Goal: Communication & Community: Participate in discussion

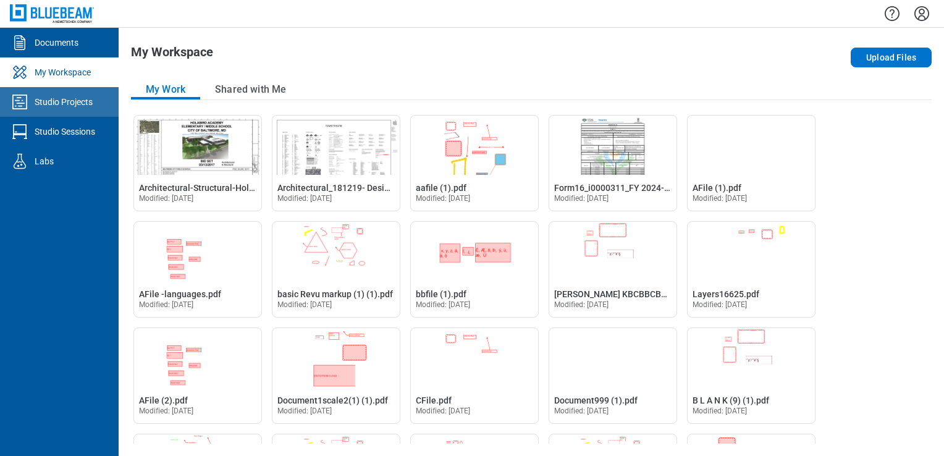
click at [95, 108] on link "Studio Projects" at bounding box center [59, 102] width 119 height 30
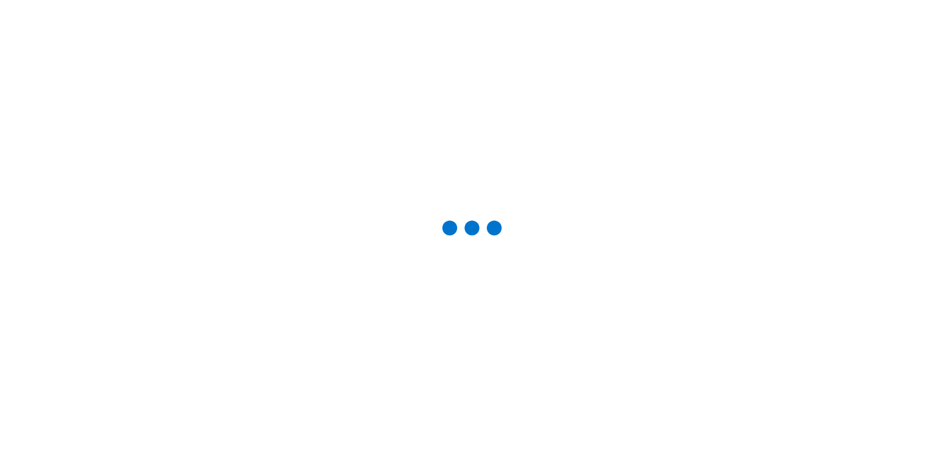
click at [87, 132] on div at bounding box center [472, 228] width 905 height 416
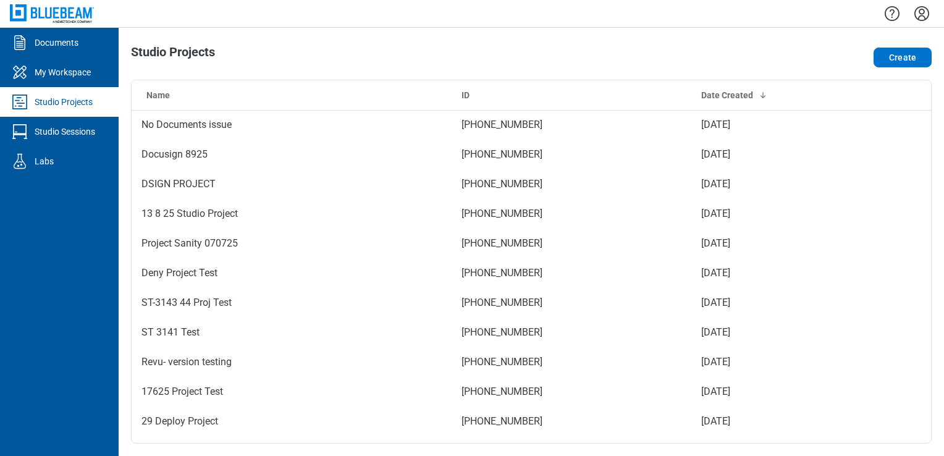
click at [87, 132] on div "Studio Sessions" at bounding box center [65, 131] width 61 height 12
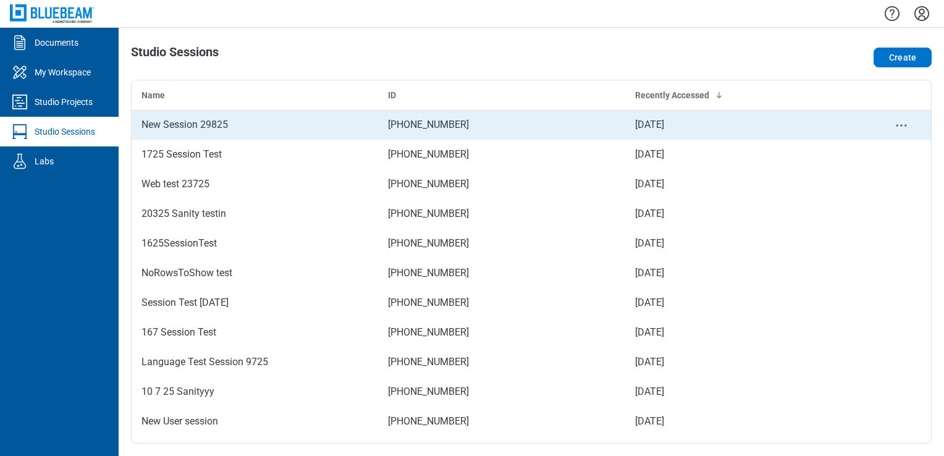
click at [217, 123] on div "New Session 29825" at bounding box center [254, 124] width 227 height 15
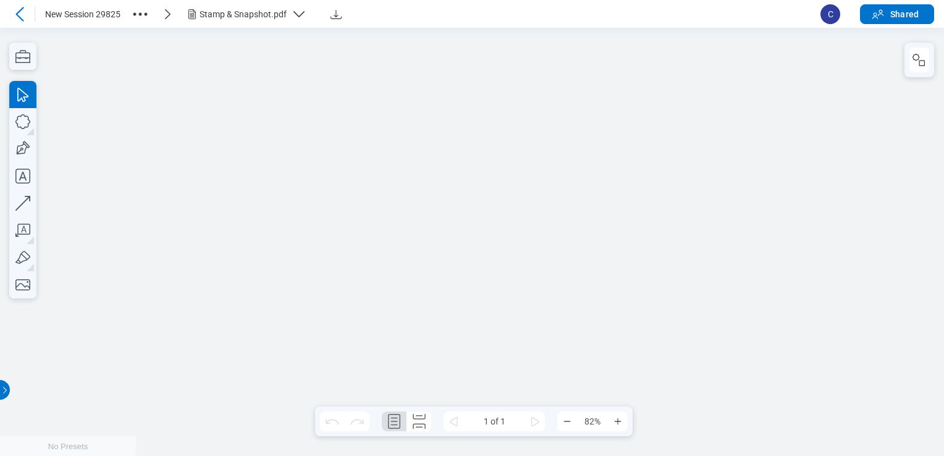
click at [18, 15] on icon at bounding box center [19, 14] width 8 height 14
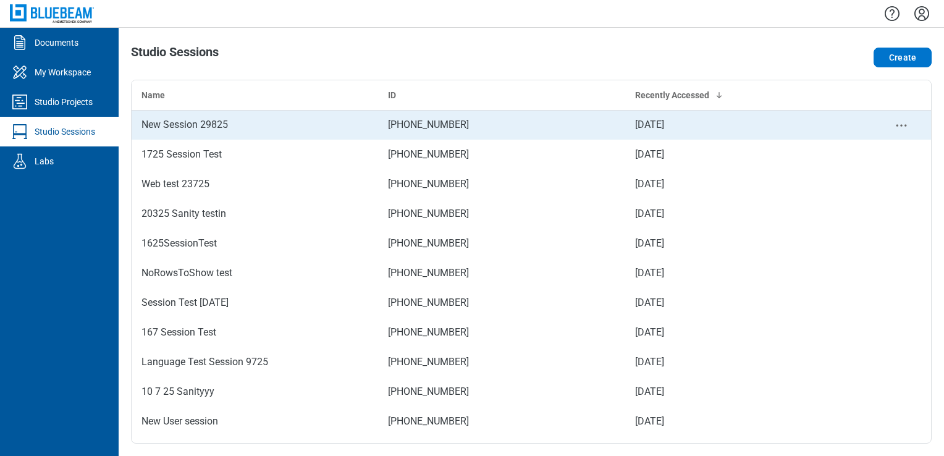
click at [195, 122] on div "New Session 29825" at bounding box center [254, 124] width 227 height 15
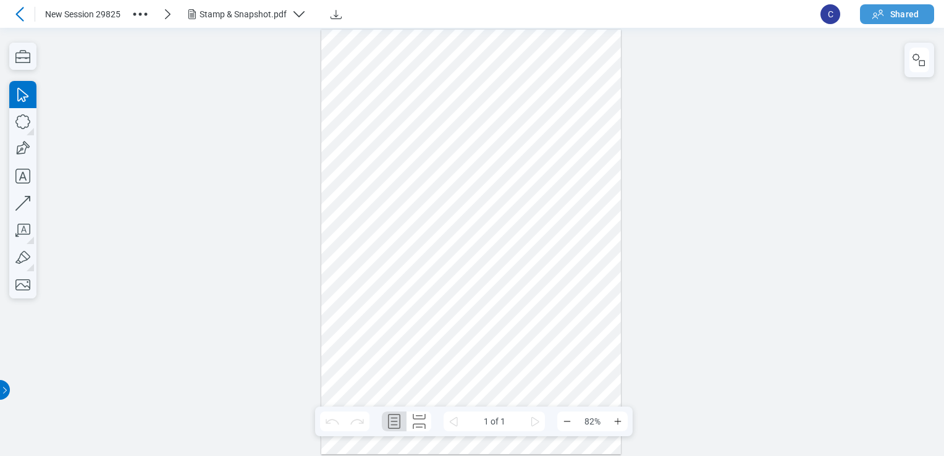
click at [891, 14] on span "Shared" at bounding box center [904, 14] width 28 height 12
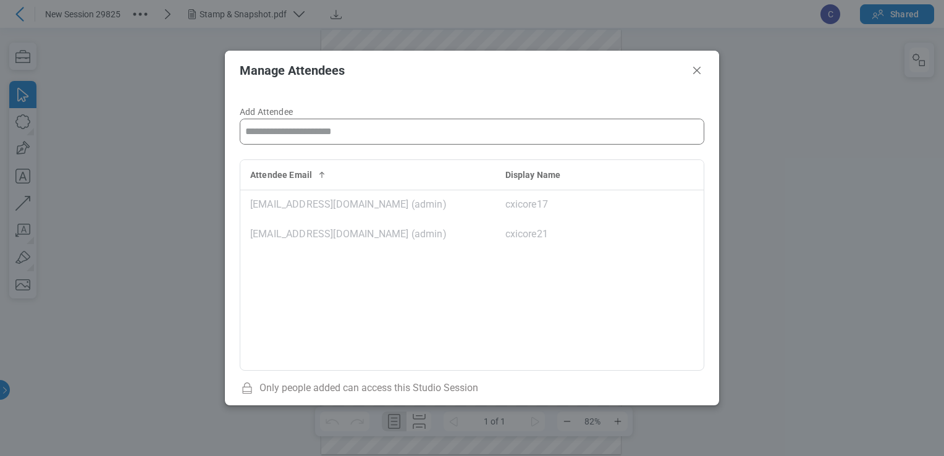
click at [390, 133] on input "Add Attendee" at bounding box center [471, 131] width 463 height 25
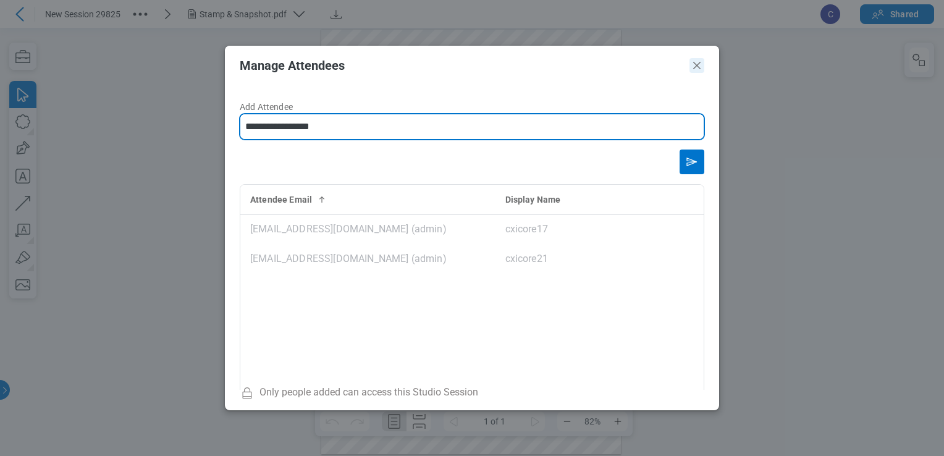
type input "**********"
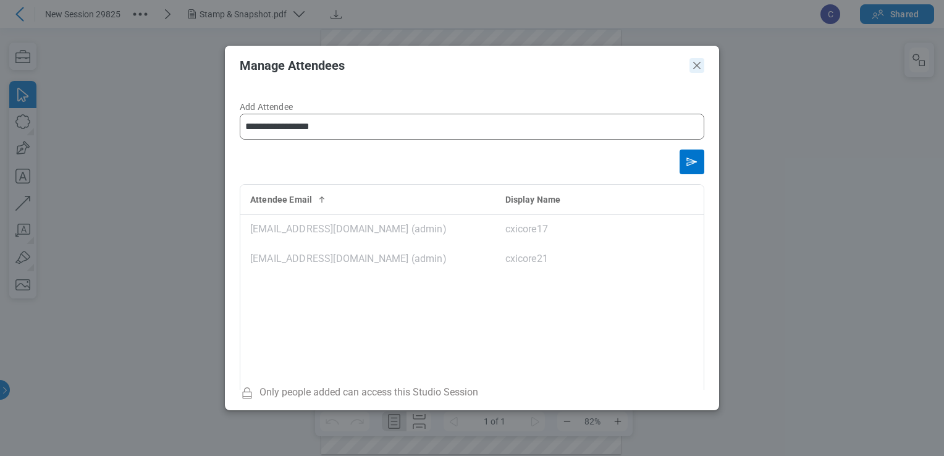
click at [695, 64] on icon "Close" at bounding box center [696, 65] width 7 height 7
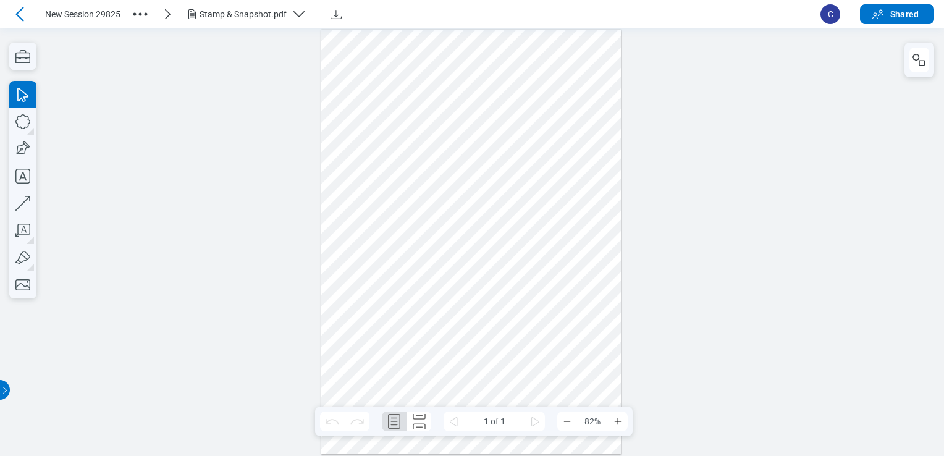
click at [22, 8] on icon at bounding box center [19, 14] width 8 height 14
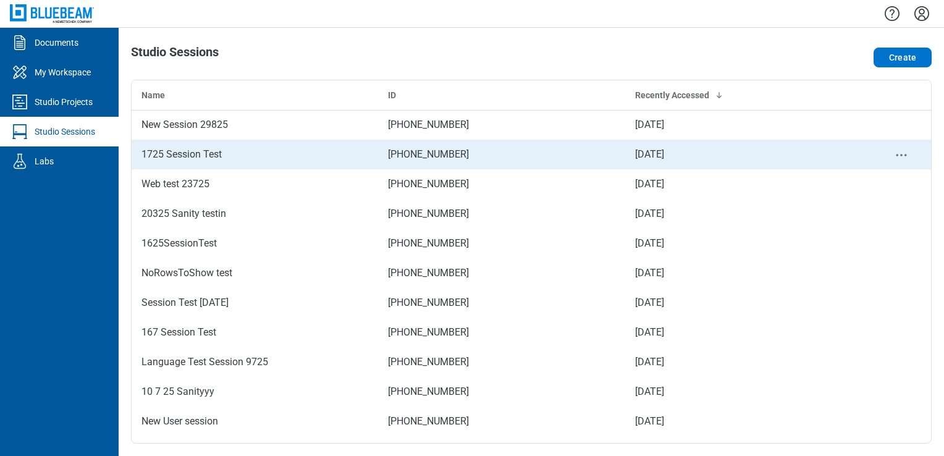
click at [159, 158] on div "1725 Session Test" at bounding box center [254, 154] width 227 height 15
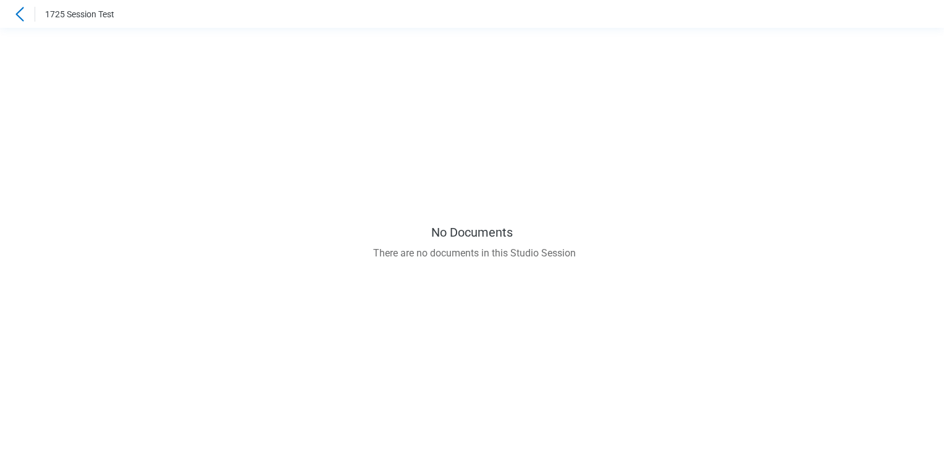
click at [14, 4] on div at bounding box center [20, 14] width 20 height 20
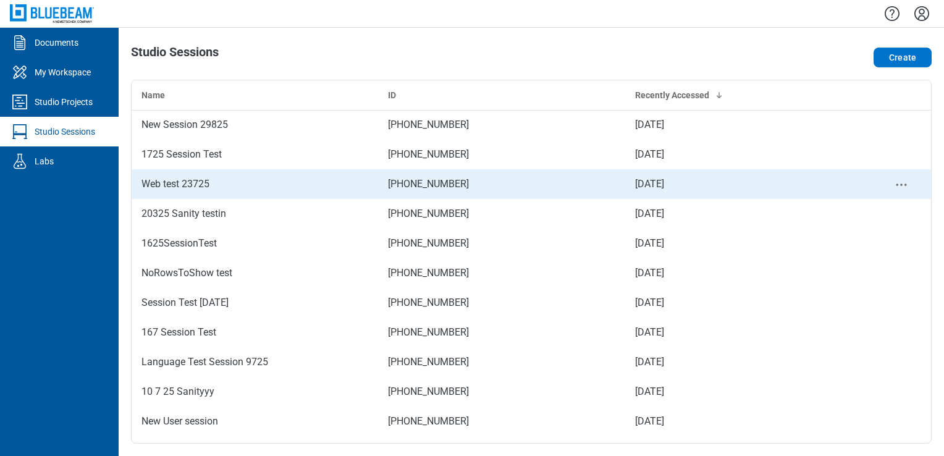
click at [150, 182] on div "Web test 23725" at bounding box center [254, 184] width 227 height 15
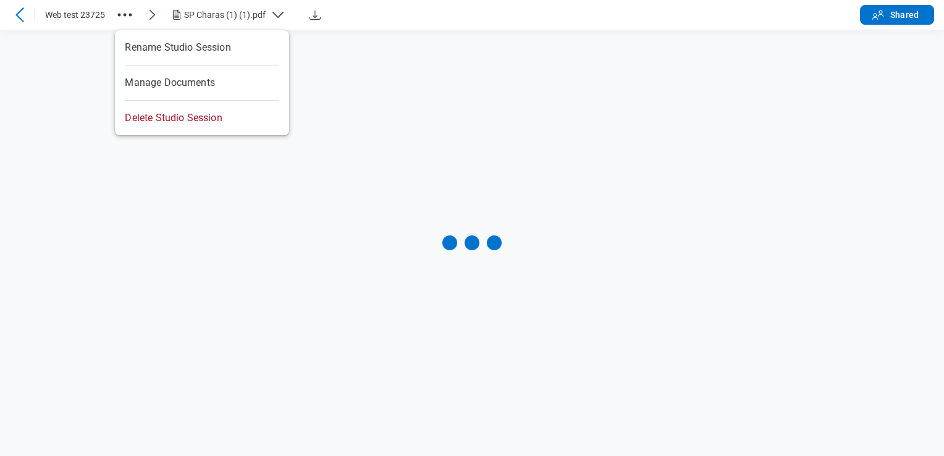
click at [119, 16] on circle "button" at bounding box center [119, 15] width 3 height 3
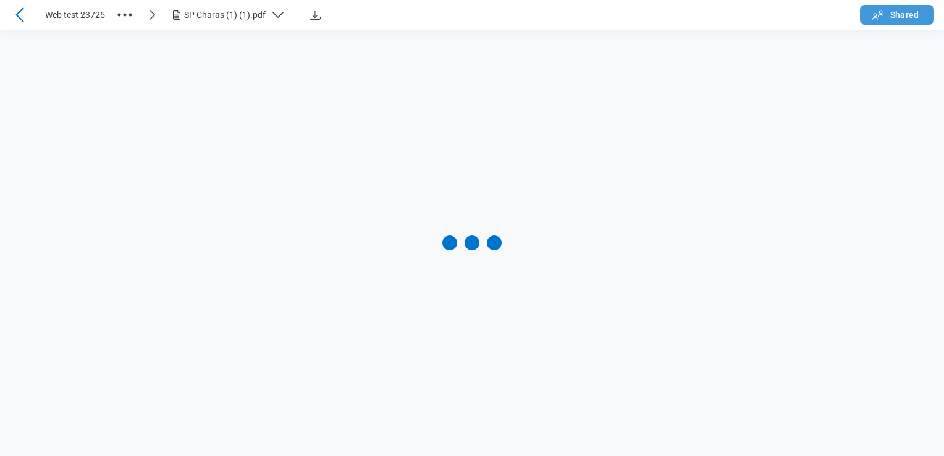
click at [912, 18] on span "Shared" at bounding box center [904, 15] width 28 height 12
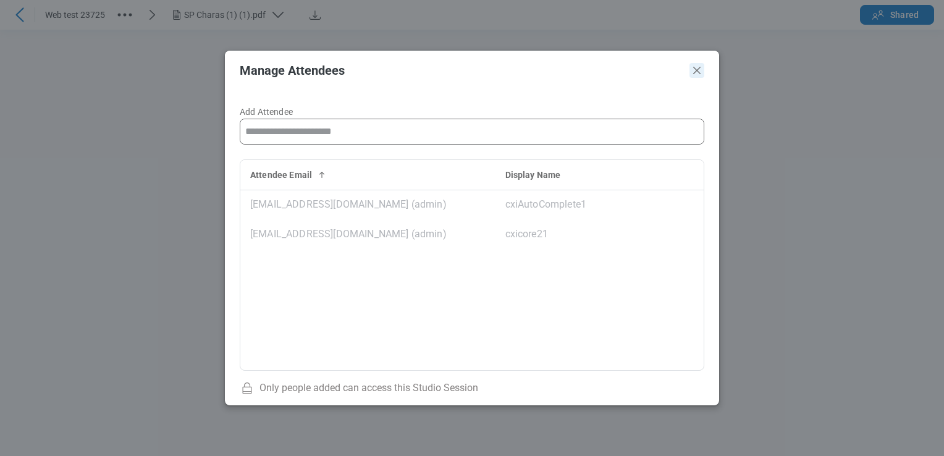
click at [692, 75] on icon "Close" at bounding box center [697, 70] width 15 height 15
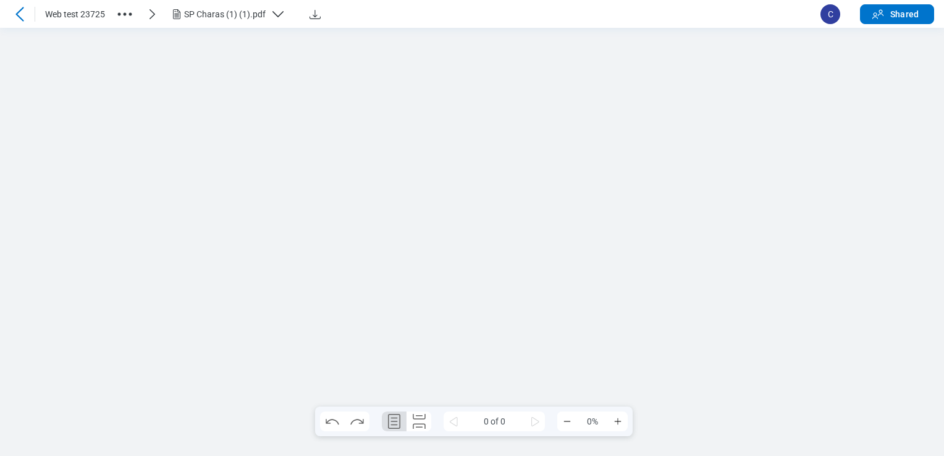
click at [19, 13] on icon at bounding box center [19, 14] width 15 height 15
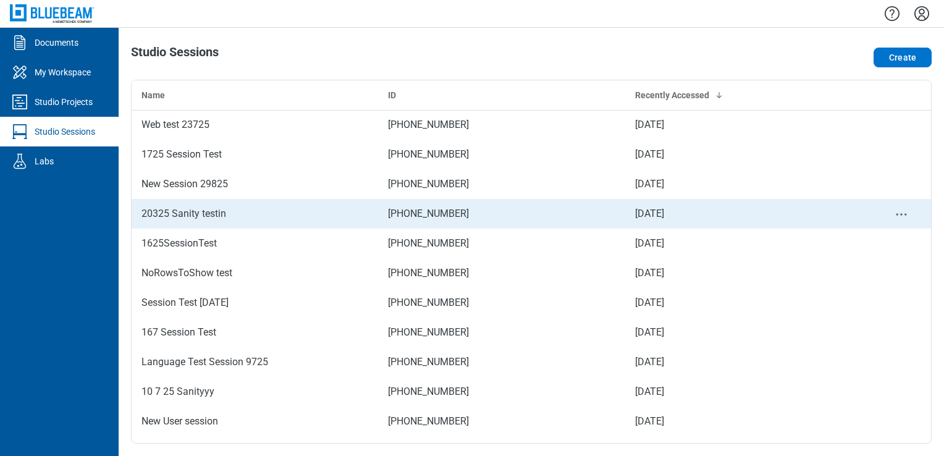
click at [202, 206] on div "20325 Sanity testin" at bounding box center [254, 213] width 227 height 15
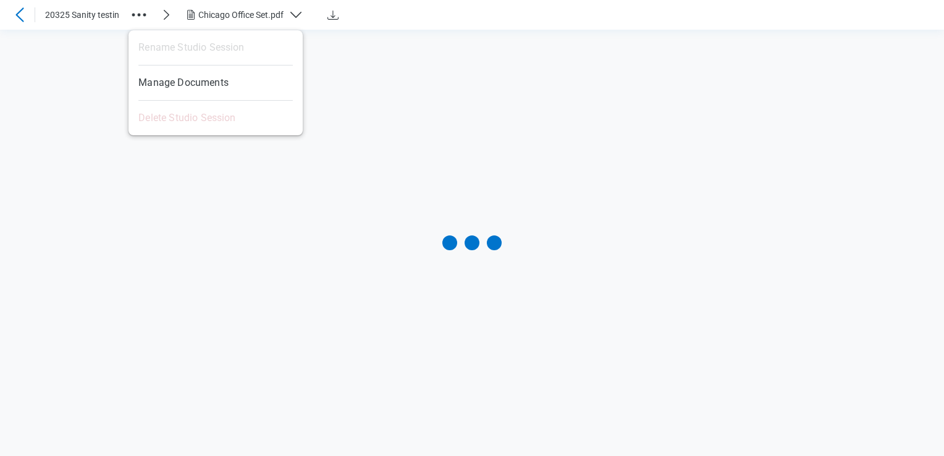
click at [132, 7] on icon "button" at bounding box center [139, 15] width 20 height 20
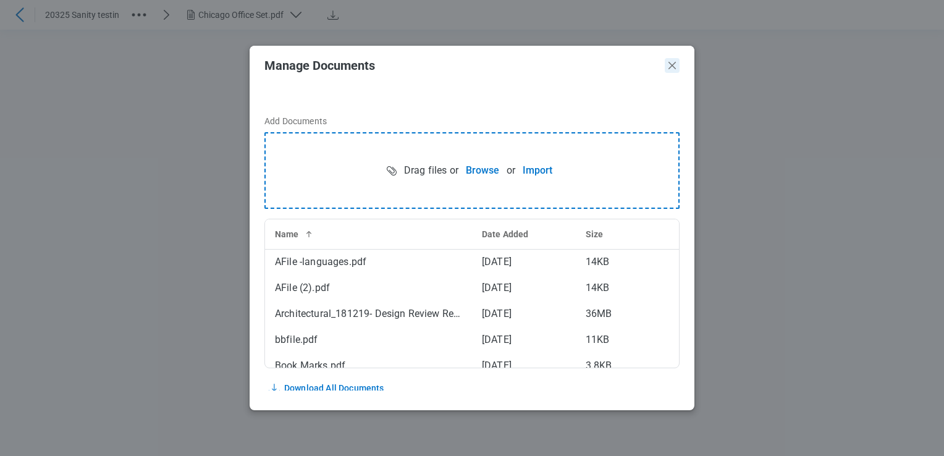
click at [668, 66] on icon "Close" at bounding box center [672, 65] width 15 height 15
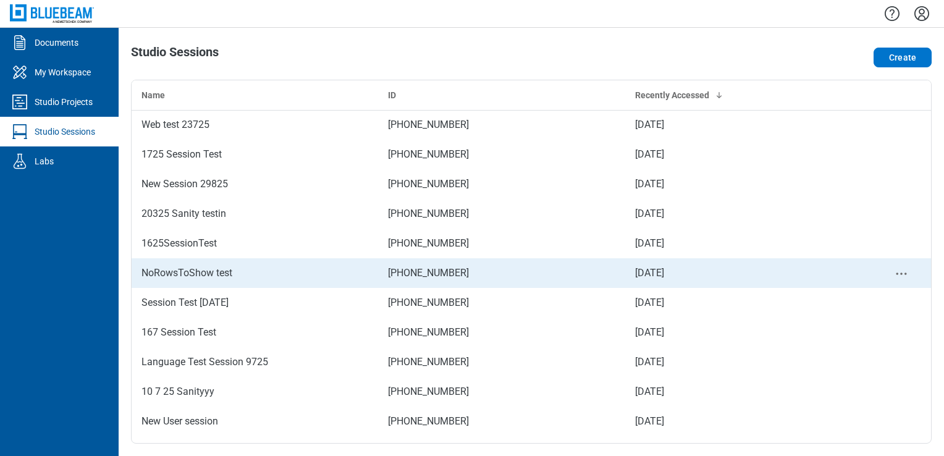
click at [187, 277] on div "NoRowsToShow test" at bounding box center [254, 273] width 227 height 15
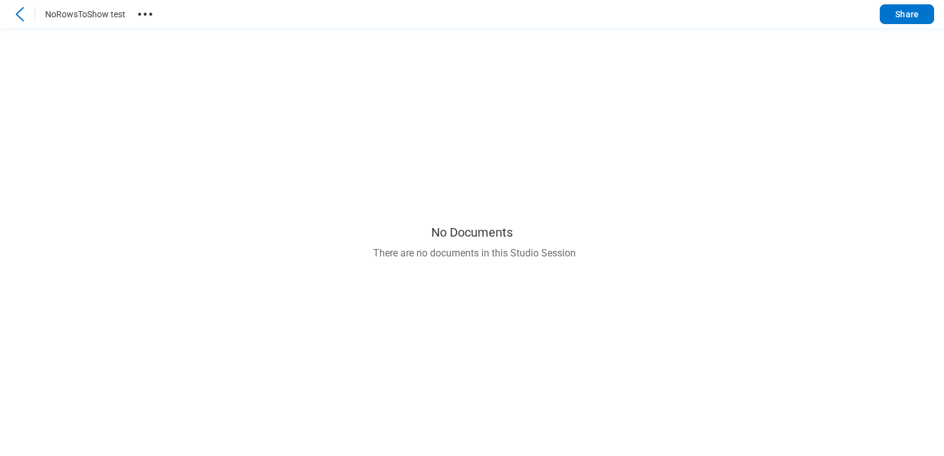
click at [911, 17] on button "Share" at bounding box center [907, 14] width 54 height 20
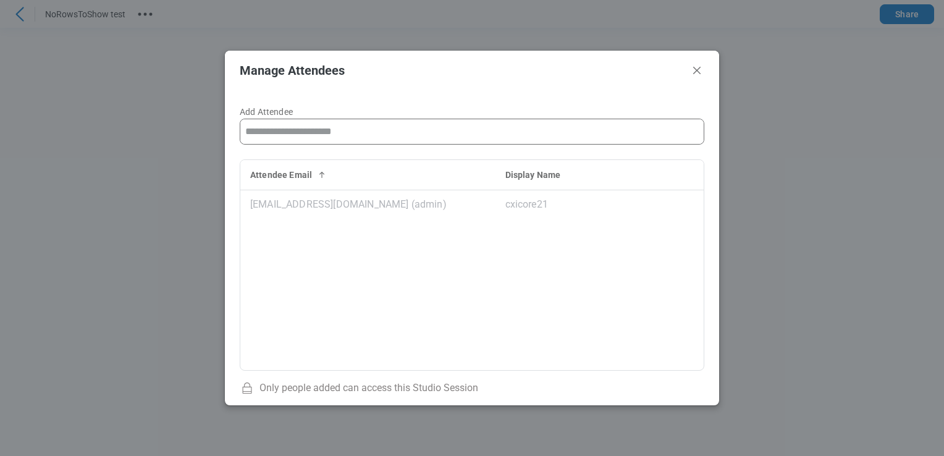
click at [400, 129] on input "Add Attendee" at bounding box center [471, 131] width 463 height 25
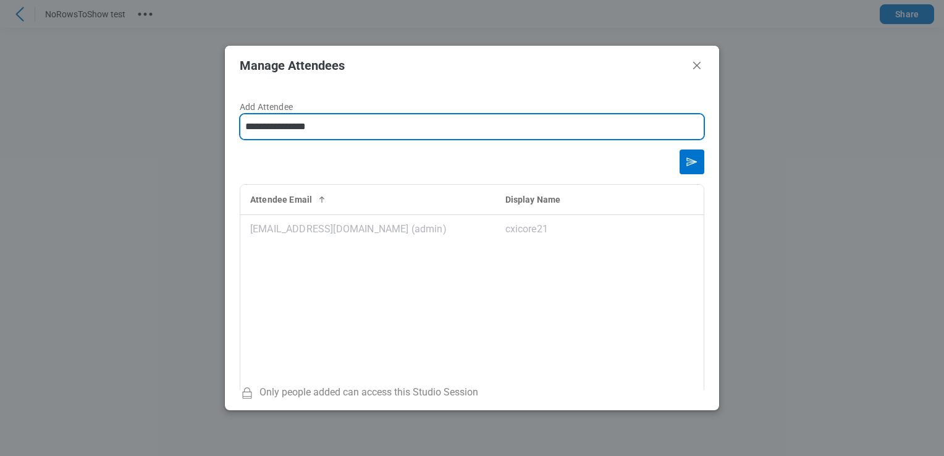
type input "**********"
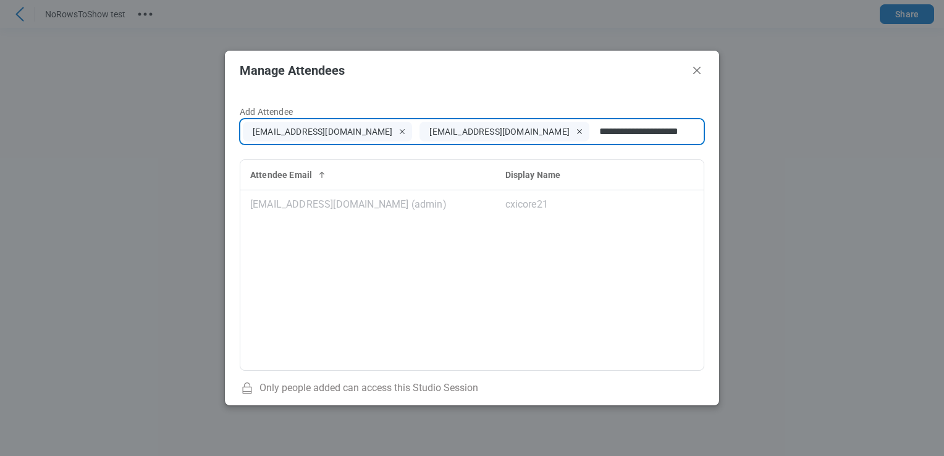
type input "**********"
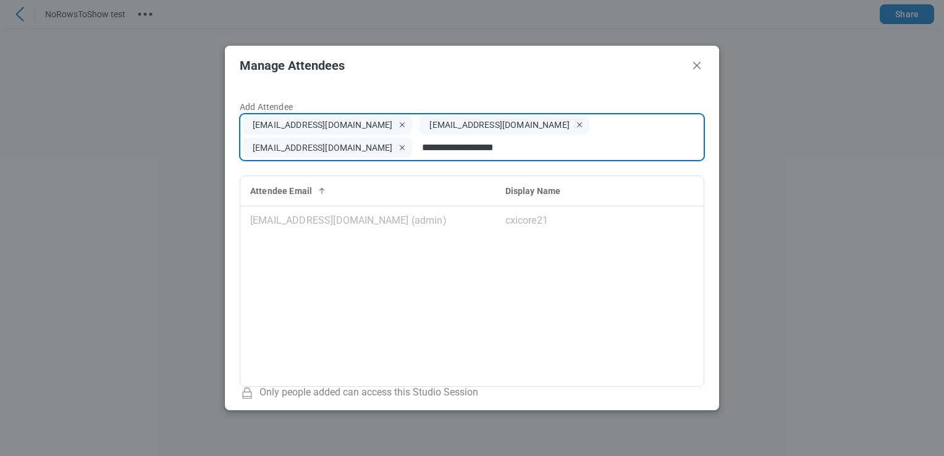
type input "**********"
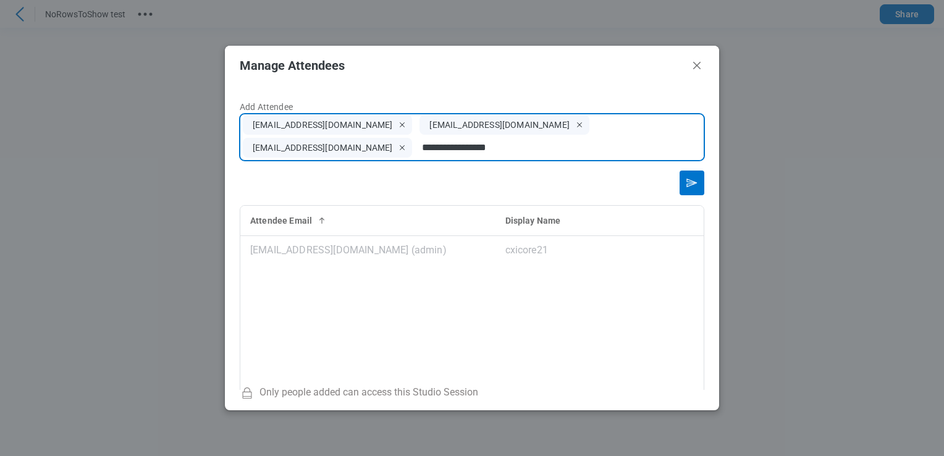
type input "**********"
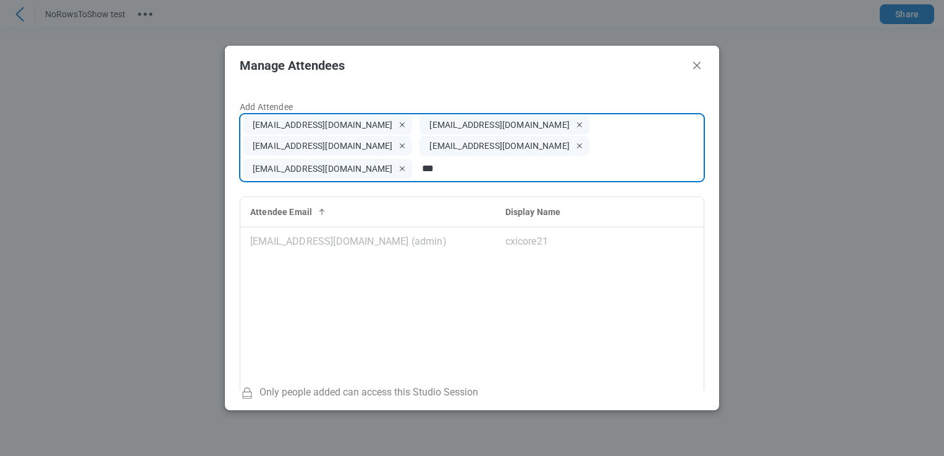
type input "*"
type input "**********"
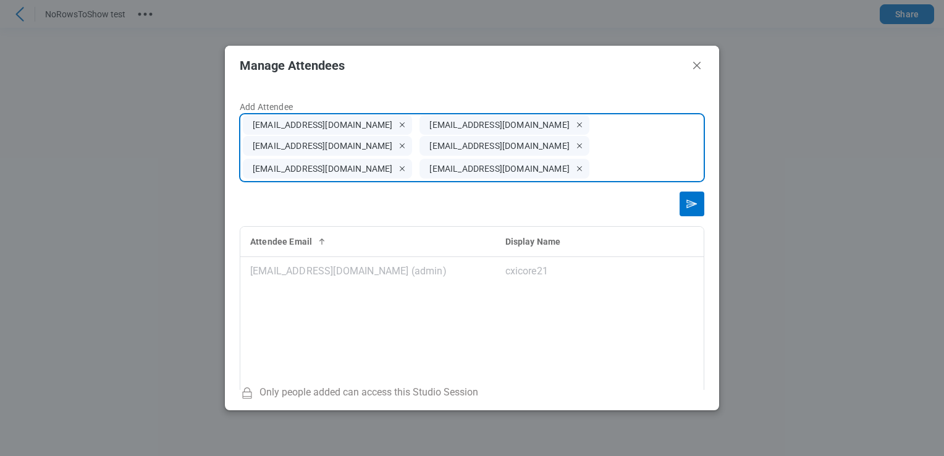
click at [680, 192] on button "Send email invitation" at bounding box center [692, 204] width 25 height 25
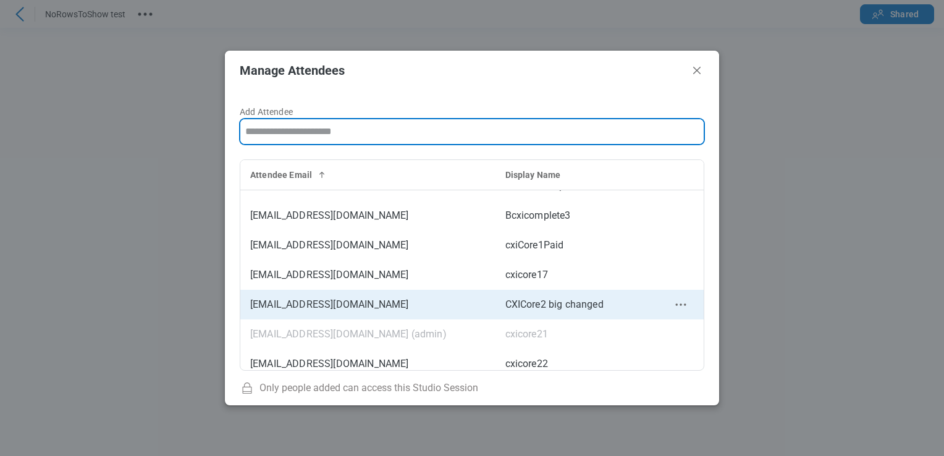
scroll to position [27, 0]
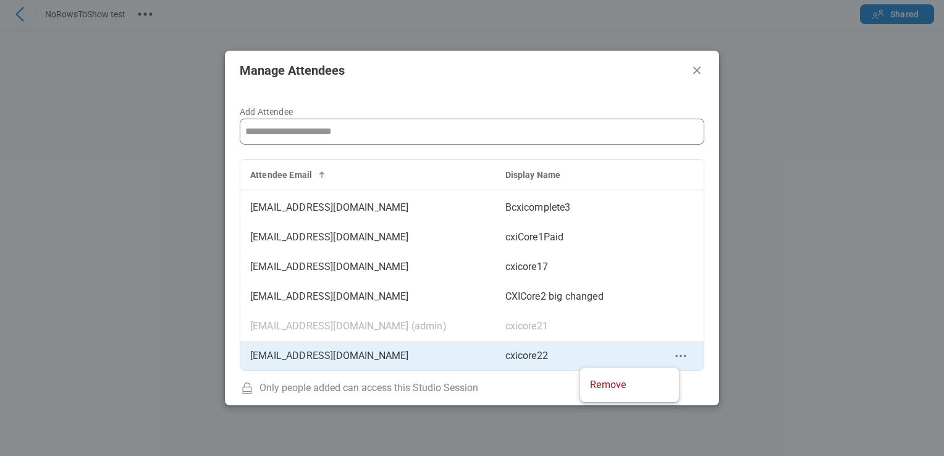
click at [673, 359] on icon "context-menu" at bounding box center [680, 355] width 15 height 15
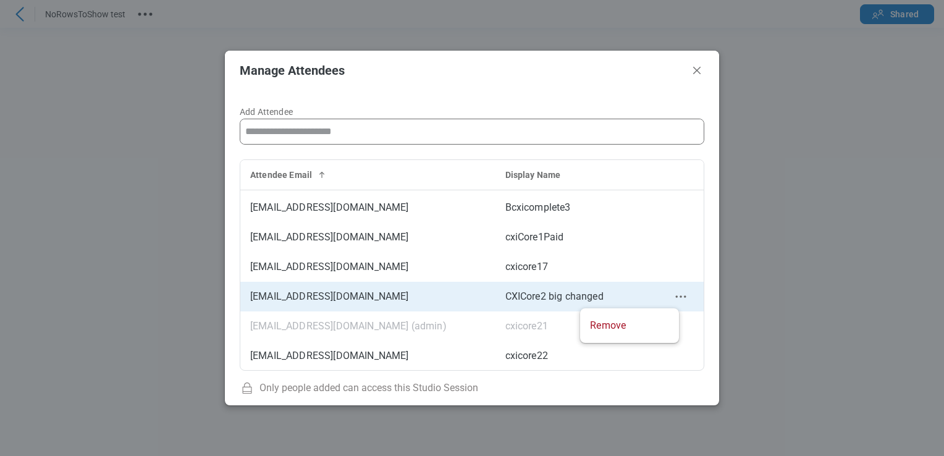
click at [675, 297] on circle "context-menu" at bounding box center [676, 297] width 2 height 2
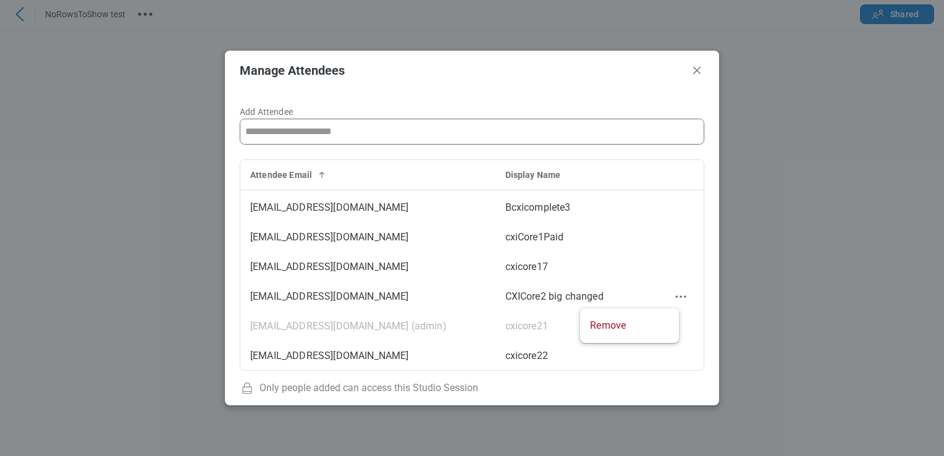
click at [305, 130] on input "Add Attendee" at bounding box center [471, 131] width 463 height 25
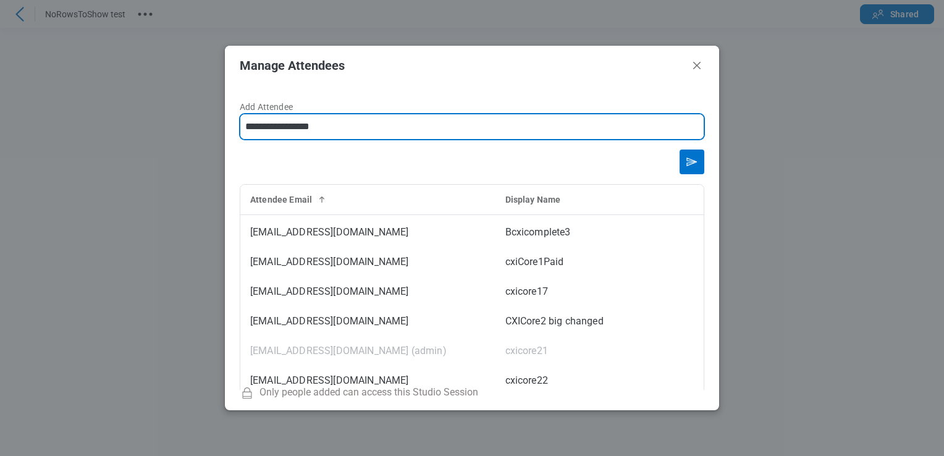
type input "**********"
click at [668, 154] on div "form" at bounding box center [472, 162] width 465 height 25
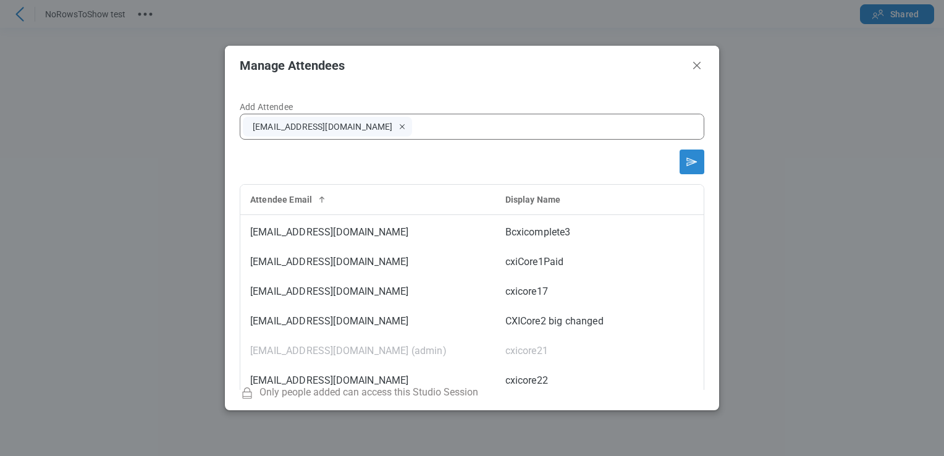
click at [682, 161] on icon "Send email invitation" at bounding box center [692, 162] width 20 height 20
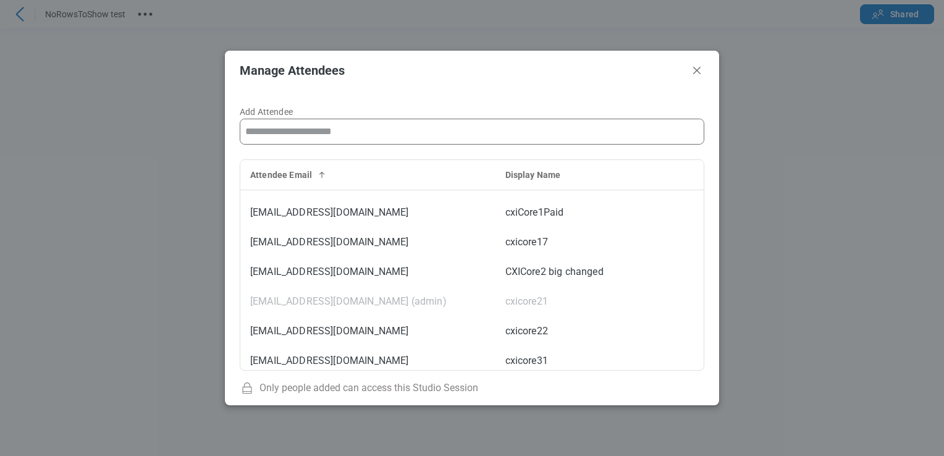
scroll to position [56, 0]
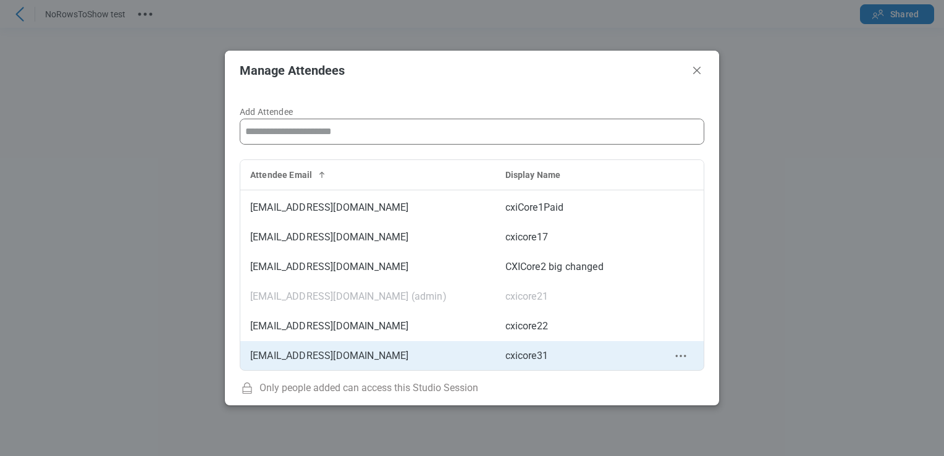
click at [673, 358] on icon "context-menu" at bounding box center [680, 355] width 15 height 15
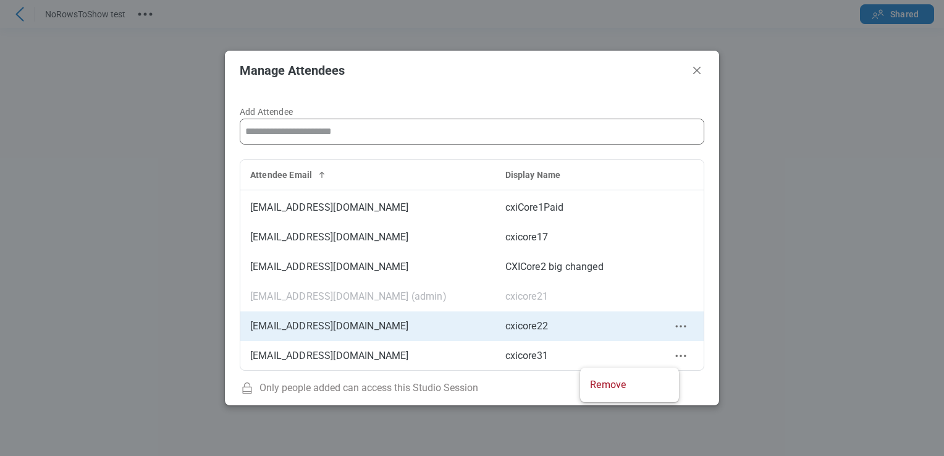
click at [673, 329] on icon "context-menu" at bounding box center [680, 326] width 15 height 15
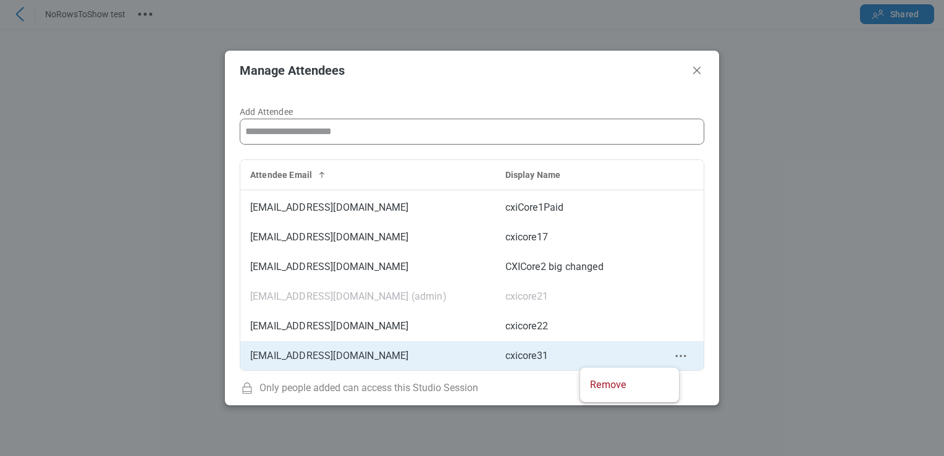
click at [673, 358] on icon "context-menu" at bounding box center [680, 355] width 15 height 15
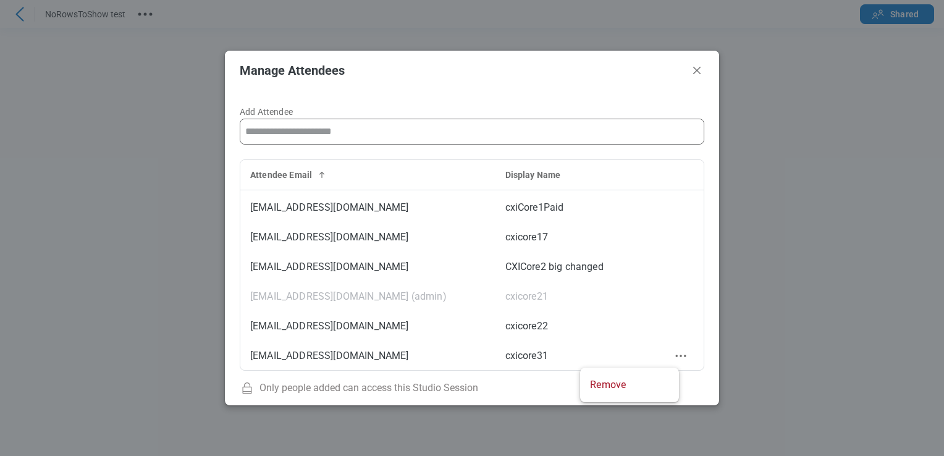
click at [339, 130] on input "Add Attendee" at bounding box center [471, 131] width 463 height 25
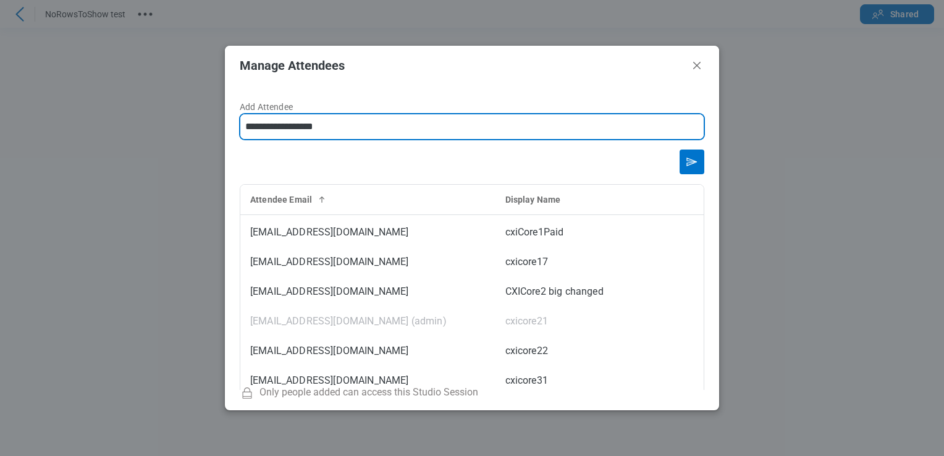
type input "**********"
click at [680, 150] on button "Send email invitation" at bounding box center [692, 162] width 25 height 25
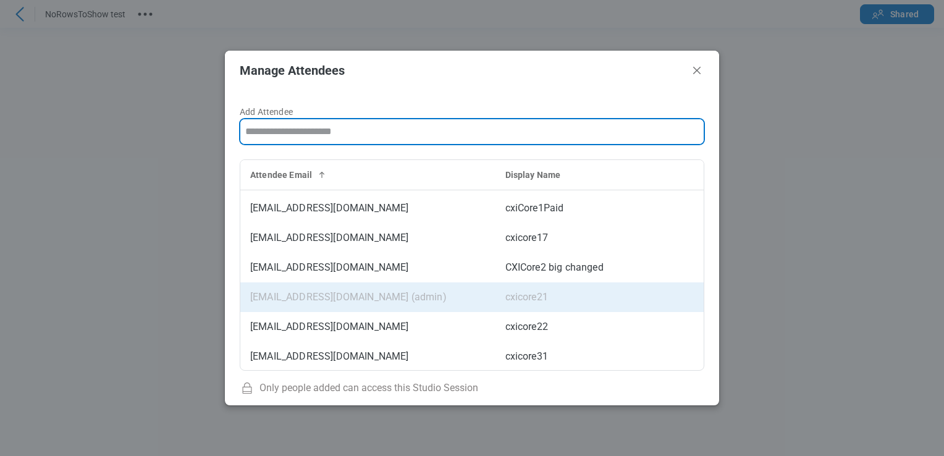
scroll to position [116, 0]
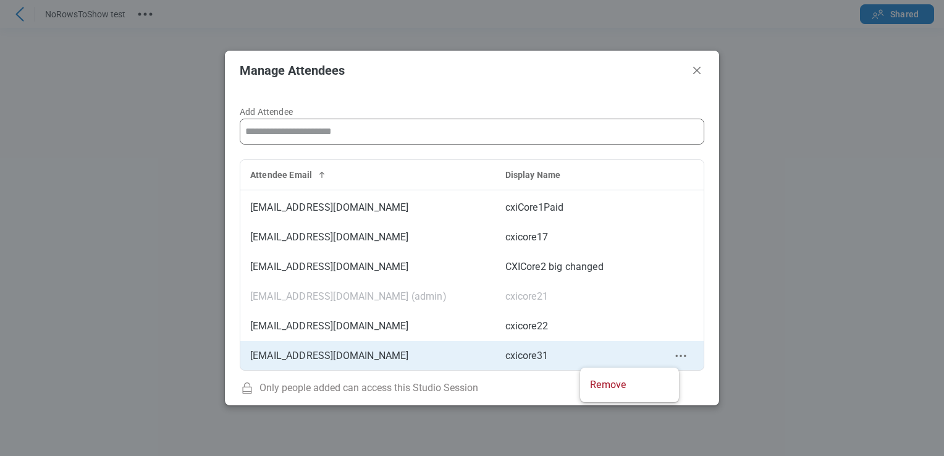
click at [673, 354] on icon "context-menu" at bounding box center [680, 355] width 15 height 15
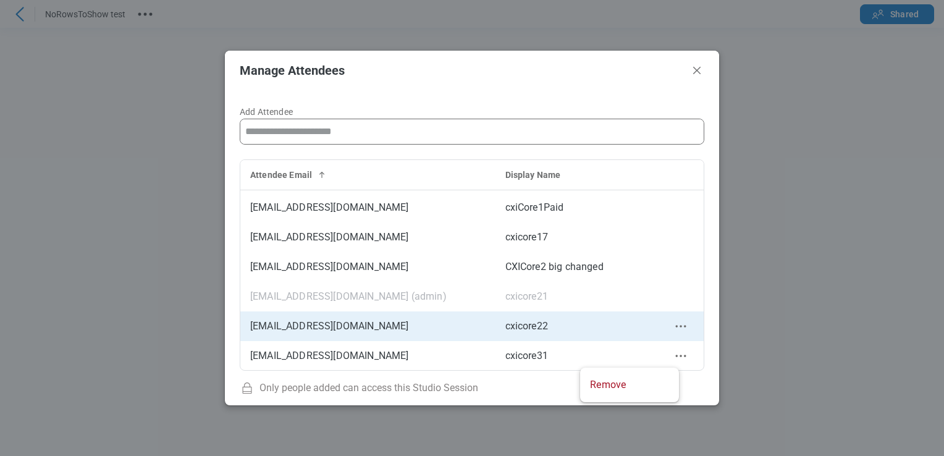
click at [673, 327] on icon "context-menu" at bounding box center [680, 326] width 15 height 15
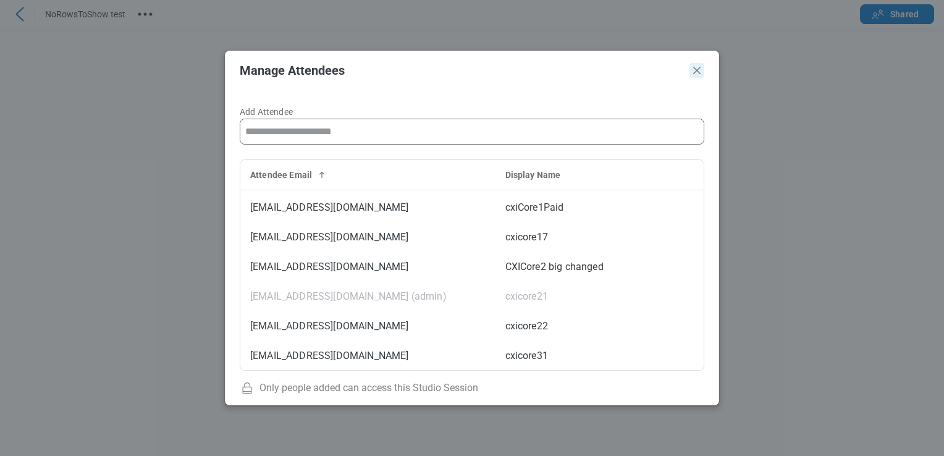
click at [700, 75] on icon "Close" at bounding box center [697, 70] width 15 height 15
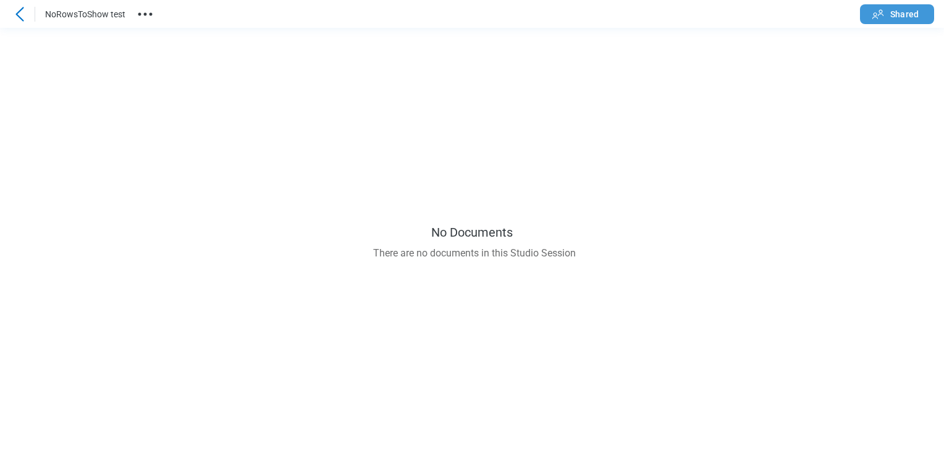
click at [905, 9] on span "Shared" at bounding box center [904, 14] width 28 height 12
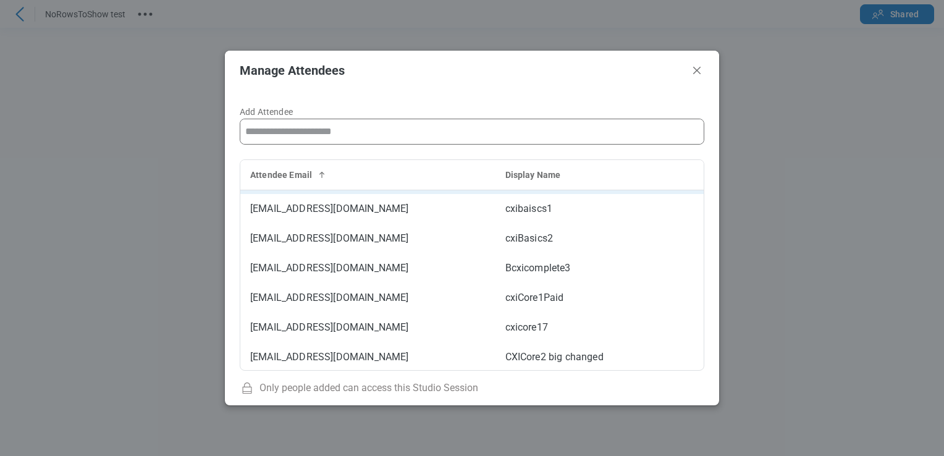
scroll to position [0, 0]
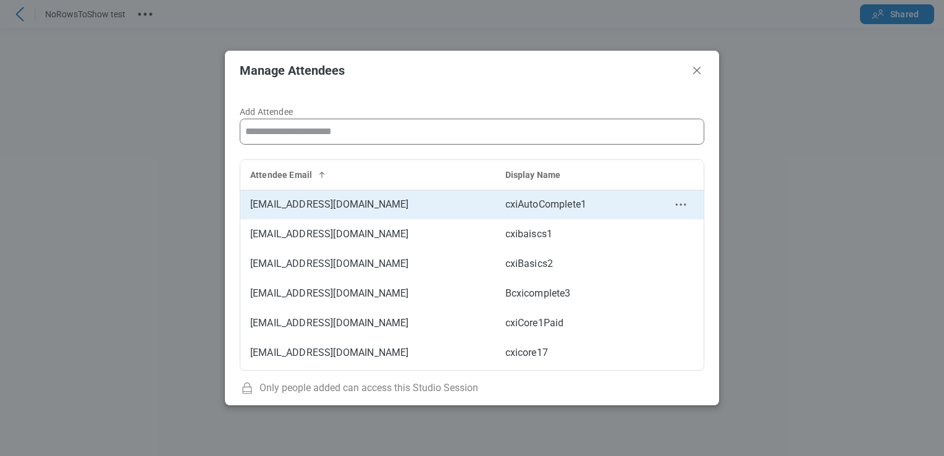
click at [675, 201] on icon "context-menu" at bounding box center [680, 204] width 15 height 15
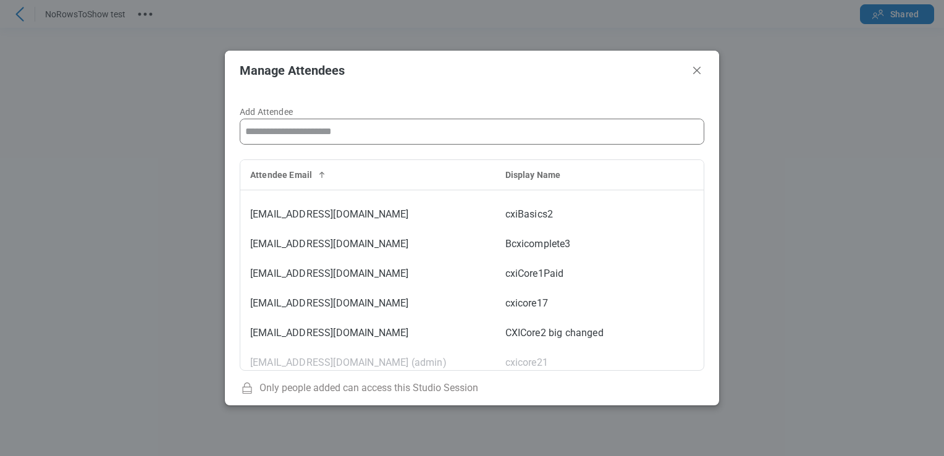
scroll to position [116, 0]
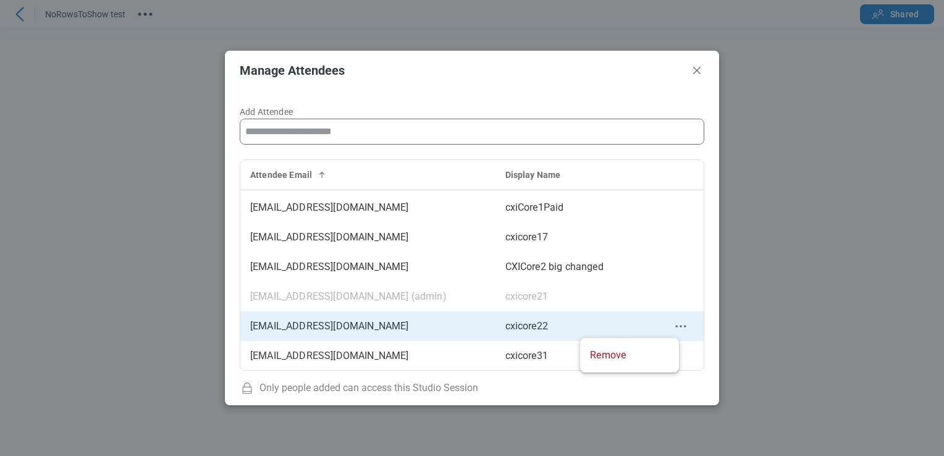
click at [675, 325] on icon "context-menu" at bounding box center [680, 326] width 15 height 15
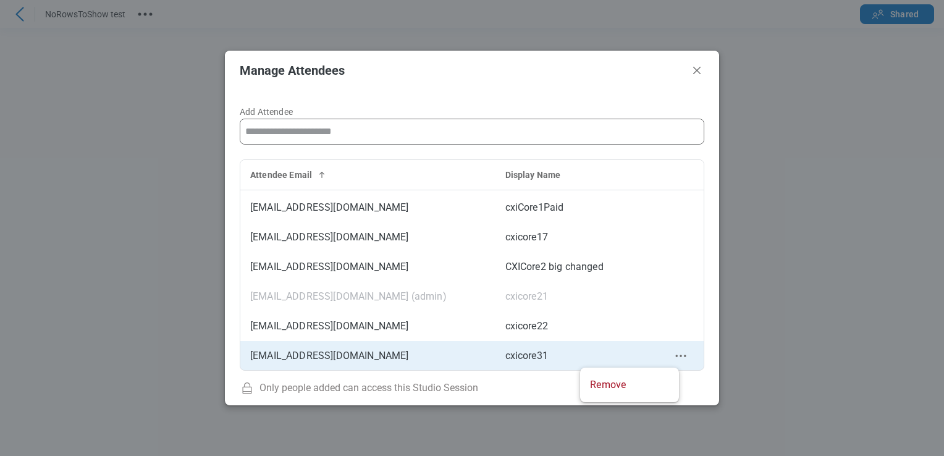
click at [673, 355] on icon "context-menu" at bounding box center [680, 355] width 15 height 15
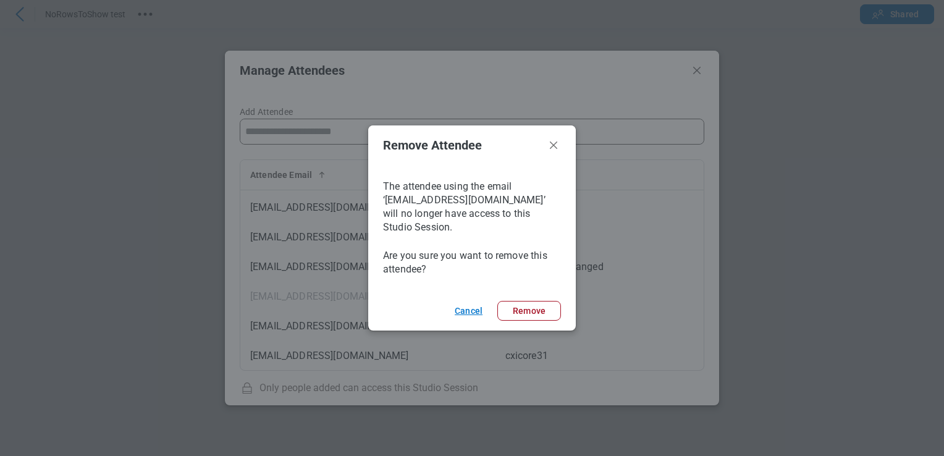
click at [471, 301] on button "Cancel" at bounding box center [468, 311] width 57 height 20
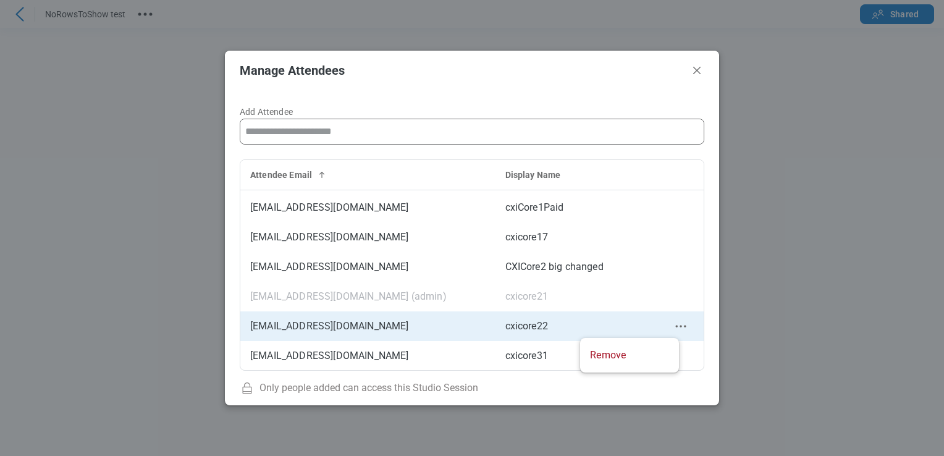
click at [673, 325] on icon "context-menu" at bounding box center [680, 326] width 15 height 15
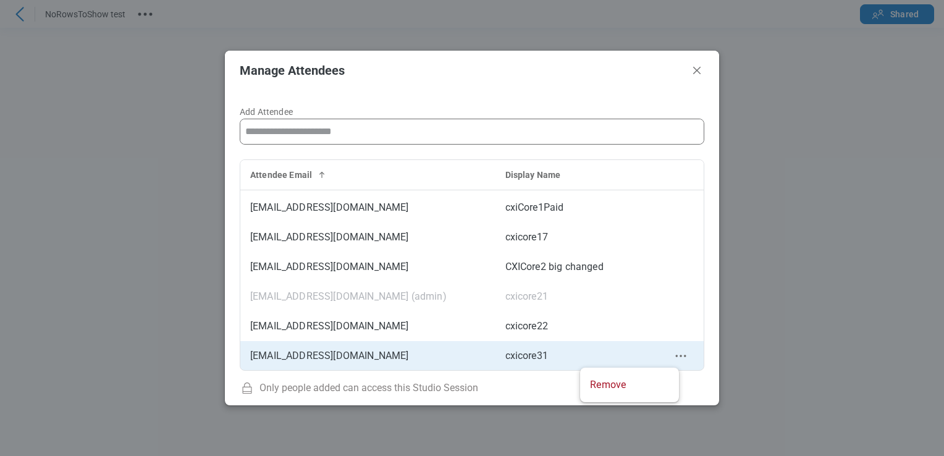
click at [673, 357] on icon "context-menu" at bounding box center [680, 355] width 15 height 15
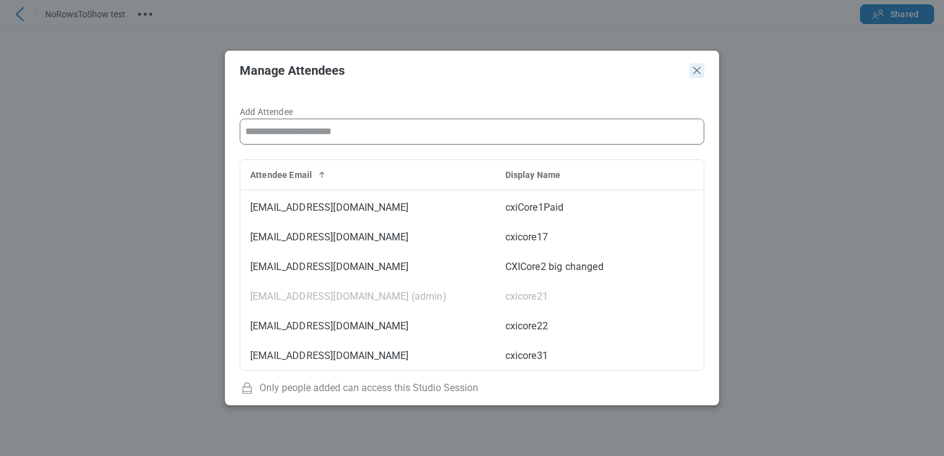
click at [697, 71] on icon "Close" at bounding box center [697, 70] width 15 height 15
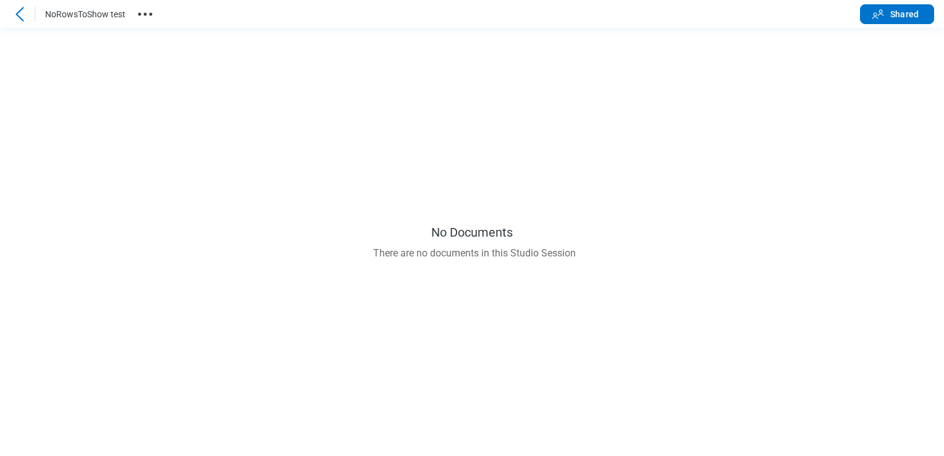
click at [142, 16] on icon "button" at bounding box center [145, 14] width 20 height 20
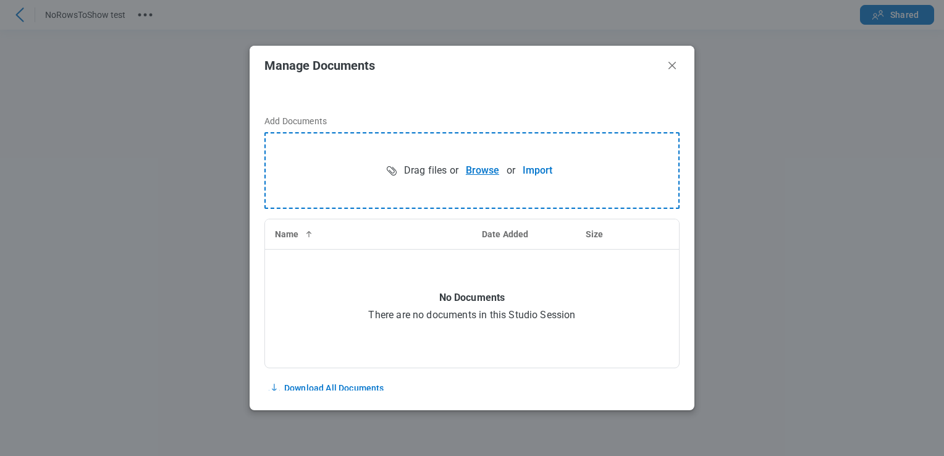
click at [470, 172] on button "Browse" at bounding box center [482, 170] width 48 height 25
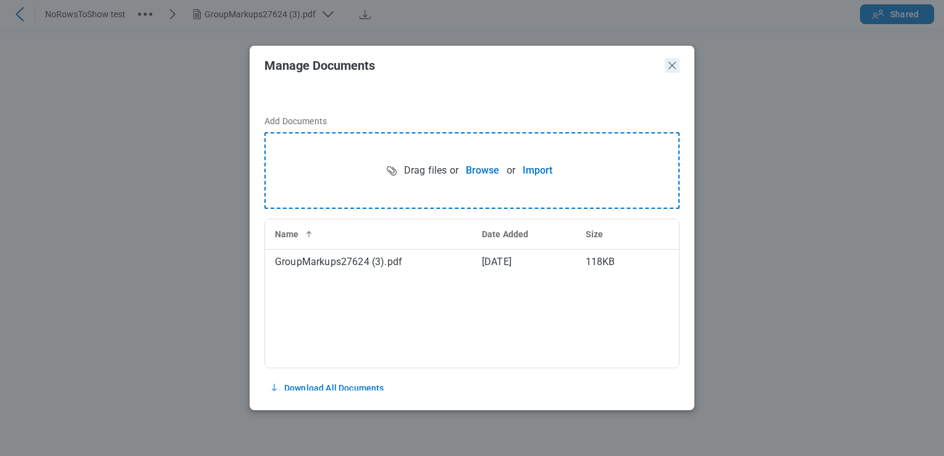
click at [670, 58] on icon "Close" at bounding box center [672, 65] width 15 height 15
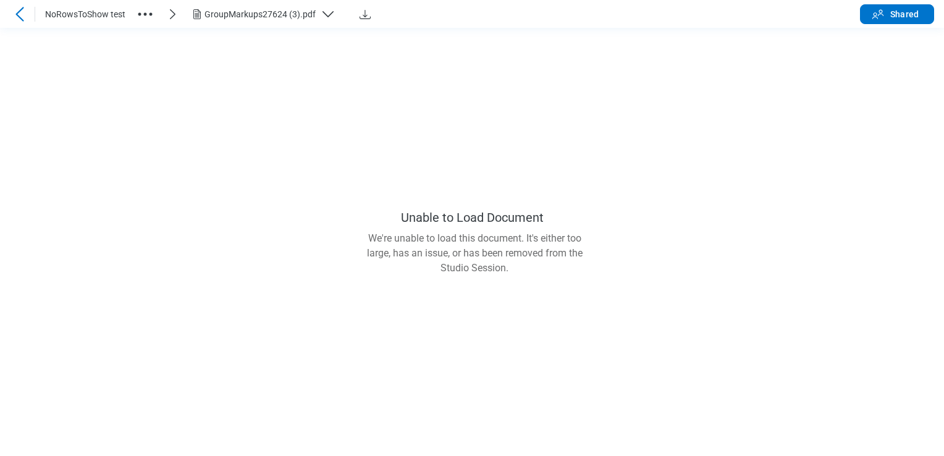
click at [235, 14] on div "GroupMarkups27624 (3).pdf" at bounding box center [260, 14] width 111 height 12
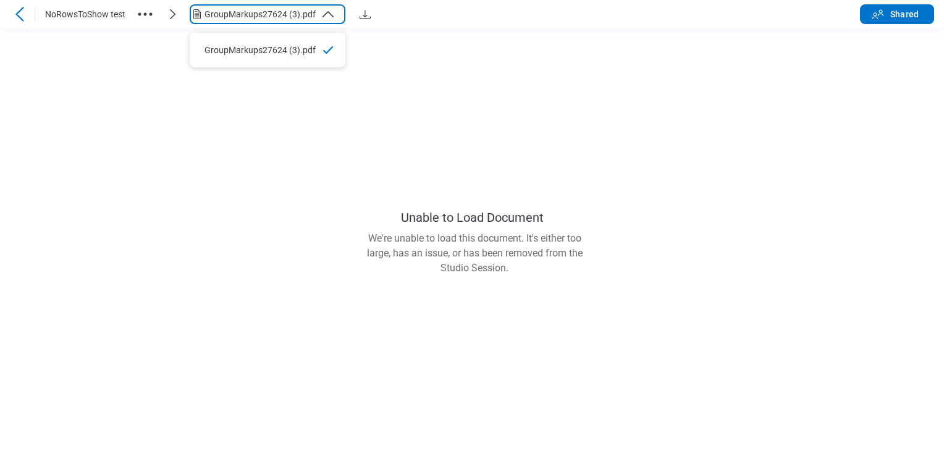
click at [141, 15] on icon "button" at bounding box center [145, 14] width 20 height 20
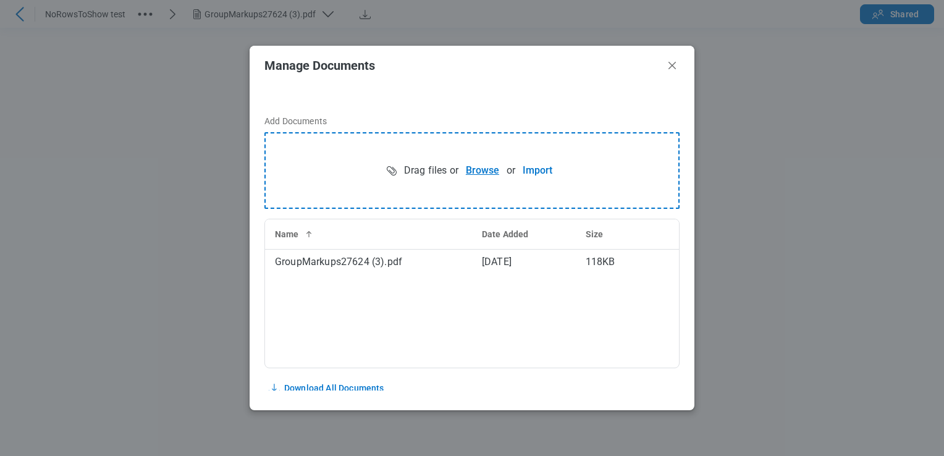
click at [493, 174] on button "Browse" at bounding box center [482, 170] width 48 height 25
drag, startPoint x: 667, startPoint y: 67, endPoint x: 650, endPoint y: 95, distance: 33.0
click at [650, 95] on div "Manage Documents Add Documents Drag files or Browse or Import Name Date Added S…" at bounding box center [472, 228] width 445 height 365
click at [667, 69] on icon "Close" at bounding box center [672, 65] width 15 height 15
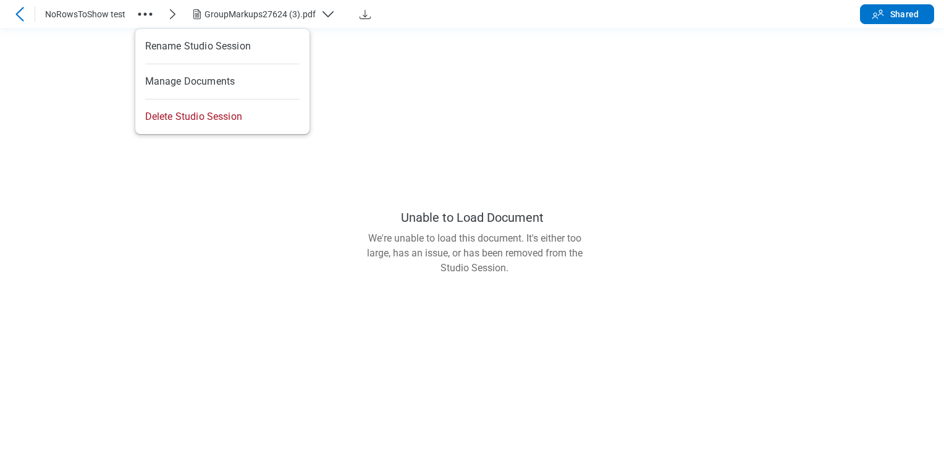
click at [152, 19] on icon "button" at bounding box center [145, 14] width 20 height 20
click at [240, 19] on div "GroupMarkups27624 (3).pdf" at bounding box center [260, 14] width 111 height 12
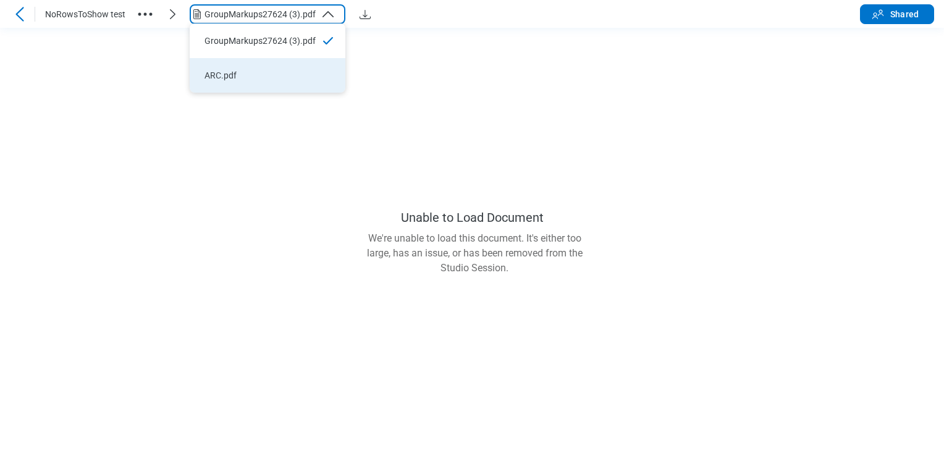
click at [241, 62] on li "ARC.pdf" at bounding box center [268, 75] width 156 height 35
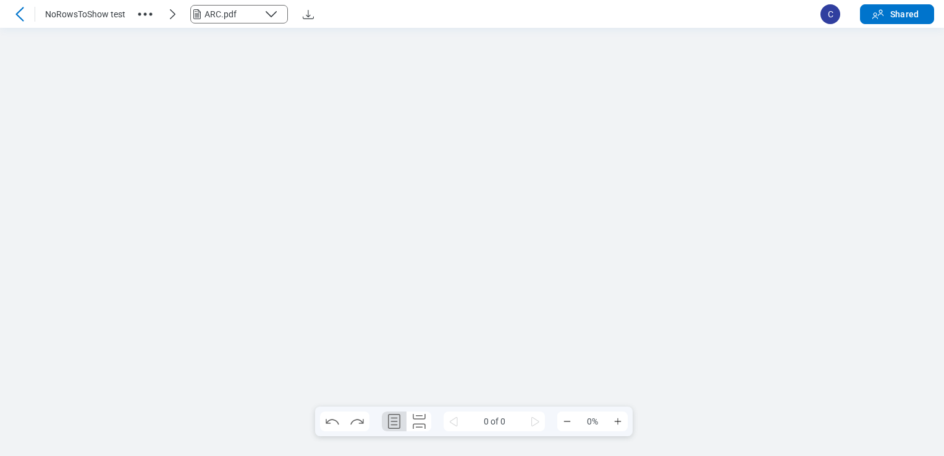
scroll to position [0, 0]
click at [27, 223] on div "Text" at bounding box center [22, 189] width 27 height 217
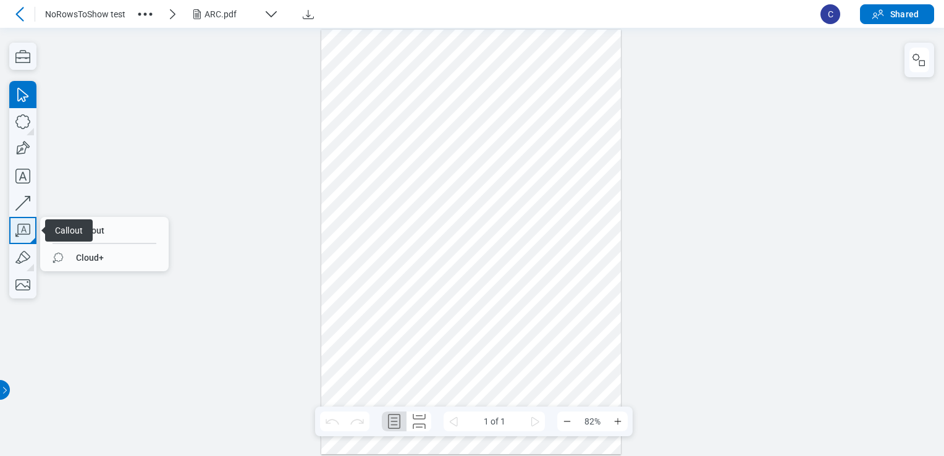
click at [22, 231] on icon "button" at bounding box center [22, 230] width 27 height 27
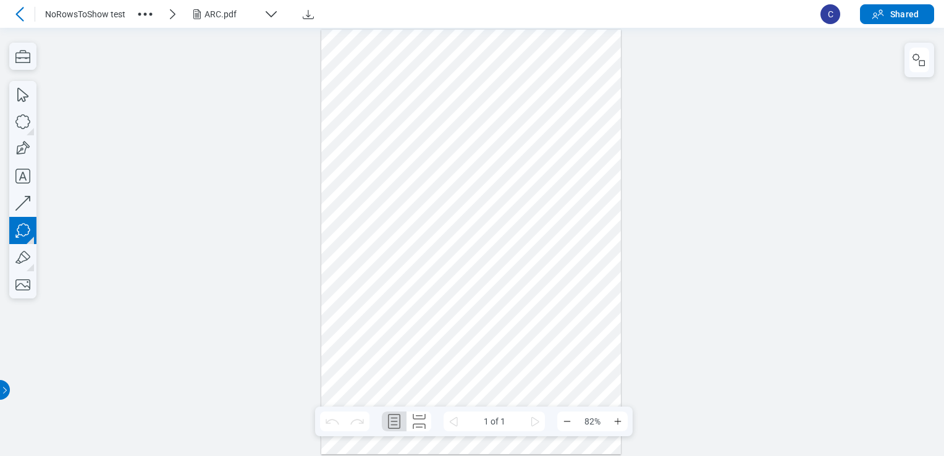
drag, startPoint x: 336, startPoint y: 56, endPoint x: 374, endPoint y: 95, distance: 53.7
click at [374, 95] on div at bounding box center [471, 242] width 300 height 424
click at [378, 132] on div at bounding box center [471, 242] width 300 height 424
click at [466, 245] on div at bounding box center [471, 242] width 300 height 424
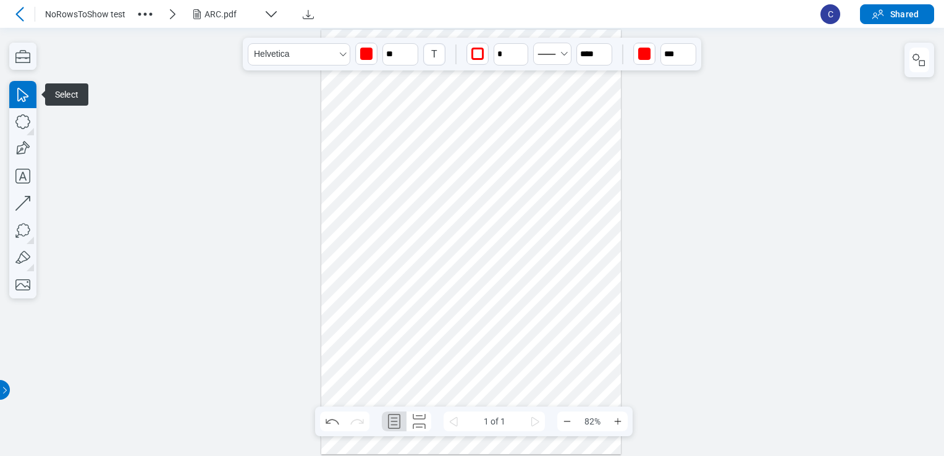
drag, startPoint x: 403, startPoint y: 238, endPoint x: 411, endPoint y: 211, distance: 28.9
click at [411, 211] on div at bounding box center [471, 242] width 300 height 424
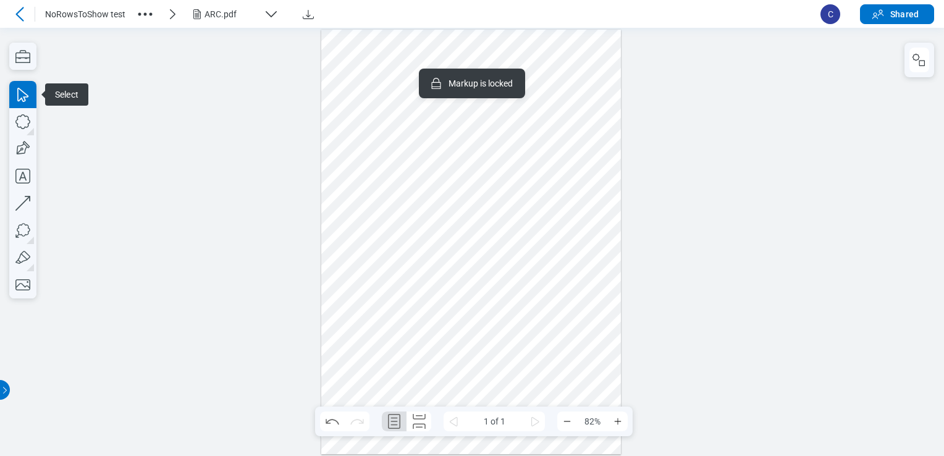
click at [428, 243] on div at bounding box center [471, 242] width 300 height 424
click at [410, 164] on div at bounding box center [471, 242] width 300 height 424
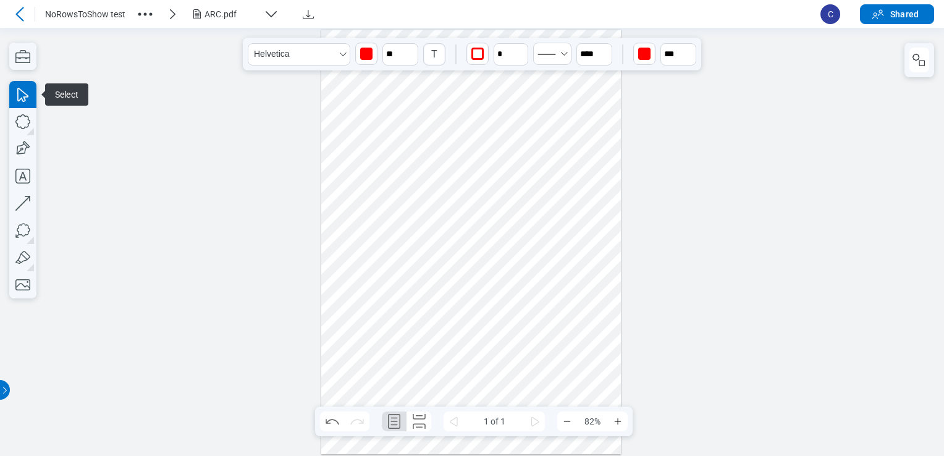
drag, startPoint x: 403, startPoint y: 211, endPoint x: 407, endPoint y: 168, distance: 43.4
click at [407, 168] on div at bounding box center [471, 242] width 300 height 424
click at [423, 232] on div at bounding box center [471, 242] width 300 height 424
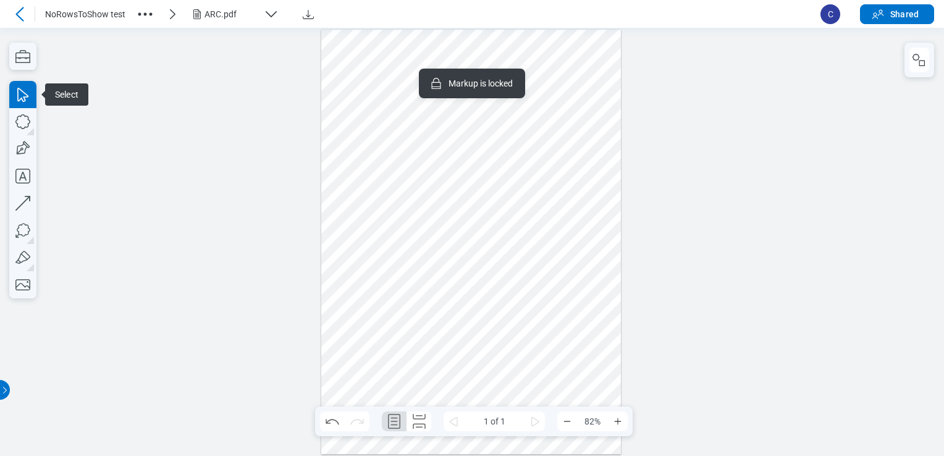
click at [393, 173] on div at bounding box center [471, 242] width 300 height 424
click at [381, 140] on div at bounding box center [471, 242] width 300 height 424
click at [337, 163] on div at bounding box center [471, 242] width 300 height 424
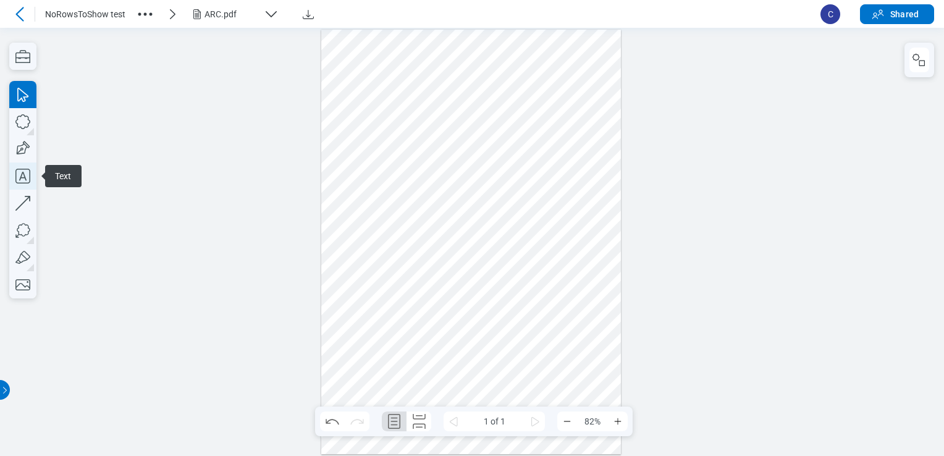
click at [18, 179] on icon "button" at bounding box center [22, 176] width 27 height 27
click at [356, 229] on div at bounding box center [471, 242] width 300 height 424
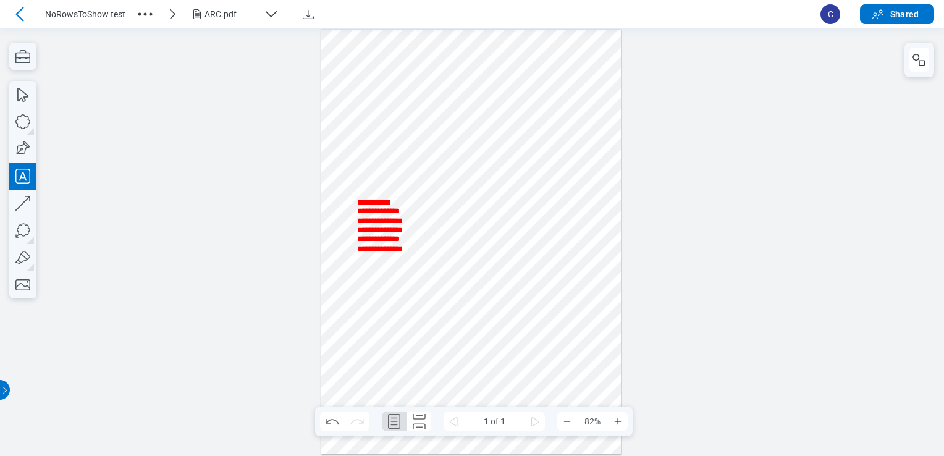
click at [358, 297] on div at bounding box center [471, 242] width 300 height 424
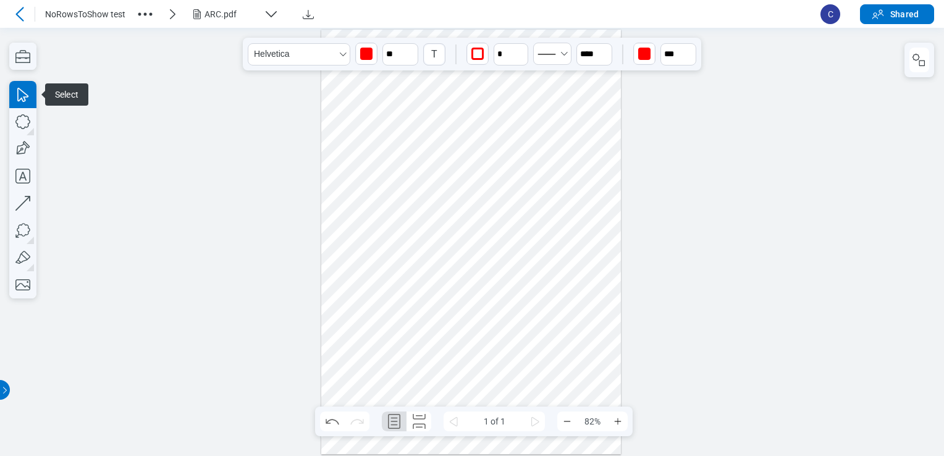
drag, startPoint x: 399, startPoint y: 263, endPoint x: 395, endPoint y: 208, distance: 54.5
click at [395, 208] on div at bounding box center [471, 242] width 300 height 424
click at [447, 248] on div at bounding box center [471, 242] width 300 height 424
drag, startPoint x: 374, startPoint y: 204, endPoint x: 357, endPoint y: 193, distance: 20.2
click at [357, 193] on div at bounding box center [471, 242] width 300 height 424
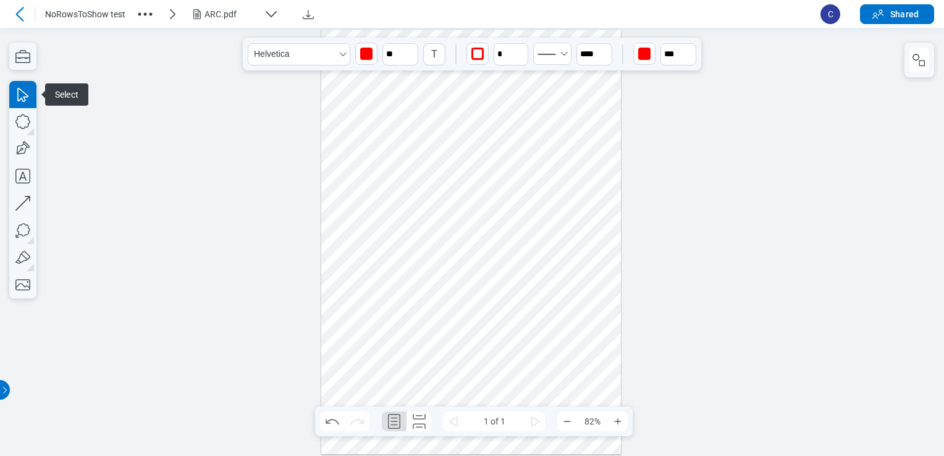
click at [382, 201] on div at bounding box center [471, 242] width 300 height 424
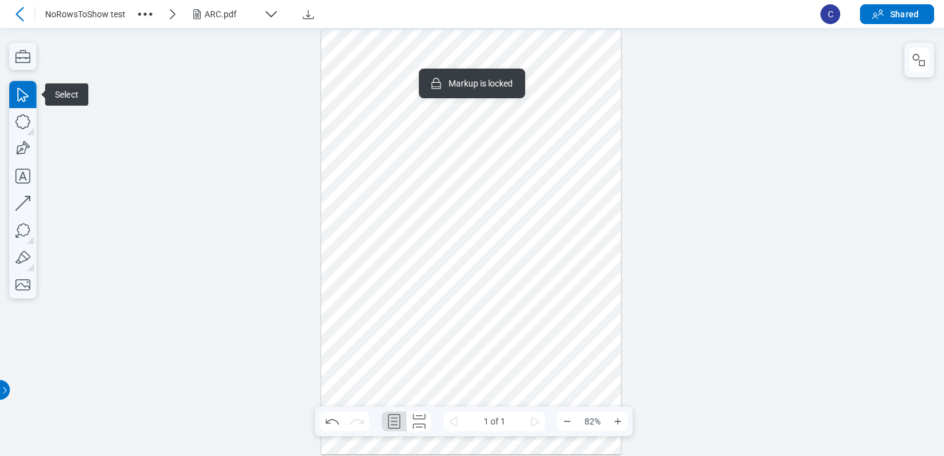
click at [428, 247] on div at bounding box center [471, 242] width 300 height 424
click at [371, 261] on div at bounding box center [471, 242] width 300 height 424
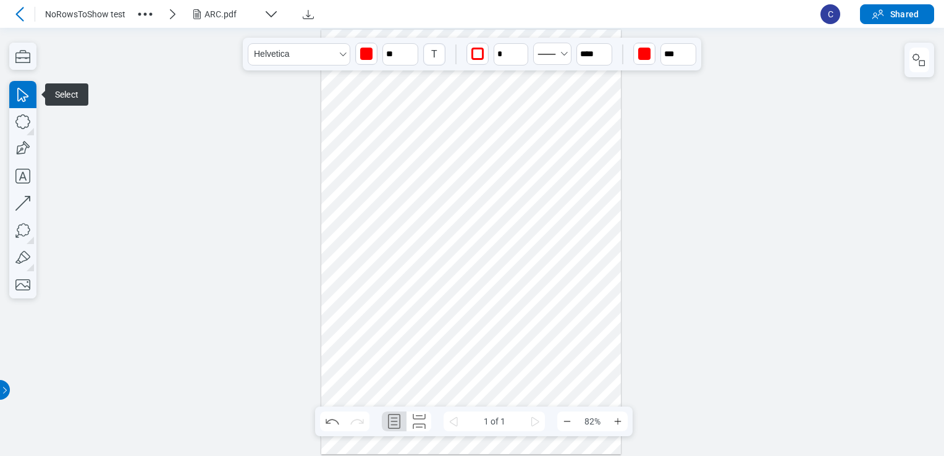
click at [375, 195] on div at bounding box center [471, 242] width 300 height 424
drag, startPoint x: 400, startPoint y: 132, endPoint x: 371, endPoint y: 143, distance: 31.1
click at [371, 143] on div at bounding box center [471, 242] width 300 height 424
click at [433, 95] on div at bounding box center [471, 242] width 300 height 424
drag, startPoint x: 349, startPoint y: 83, endPoint x: 434, endPoint y: 265, distance: 200.7
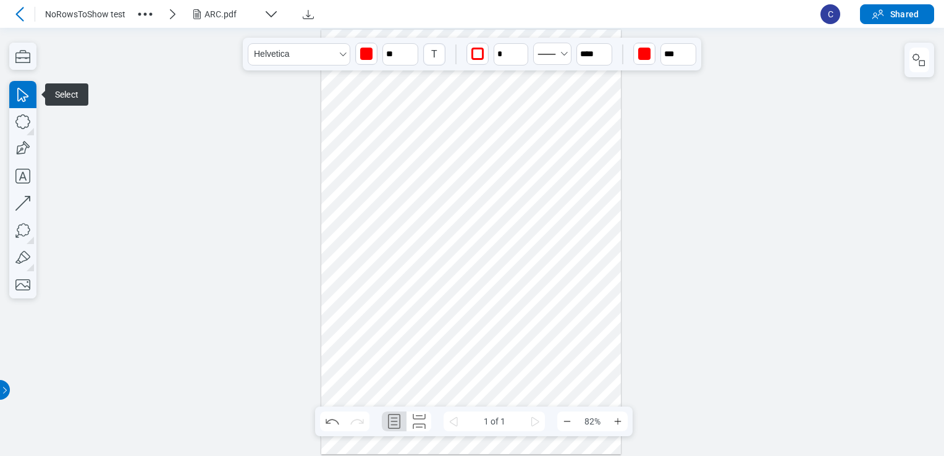
click at [434, 265] on div at bounding box center [471, 242] width 300 height 424
drag, startPoint x: 373, startPoint y: 193, endPoint x: 365, endPoint y: 338, distance: 145.5
click at [365, 338] on div at bounding box center [471, 242] width 300 height 424
click at [227, 237] on div at bounding box center [472, 242] width 944 height 428
click at [19, 238] on icon "button" at bounding box center [22, 230] width 27 height 27
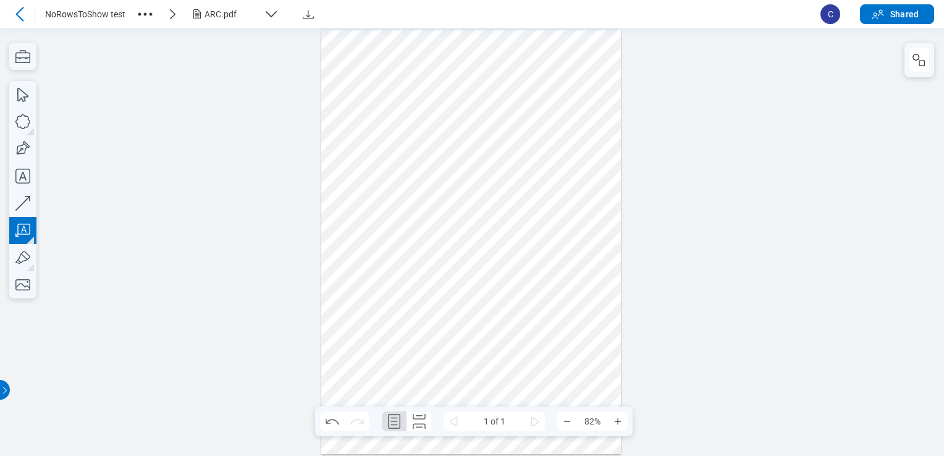
drag, startPoint x: 560, startPoint y: 269, endPoint x: 551, endPoint y: 329, distance: 60.6
click at [551, 329] on div at bounding box center [471, 242] width 300 height 424
click at [554, 342] on div at bounding box center [471, 242] width 300 height 424
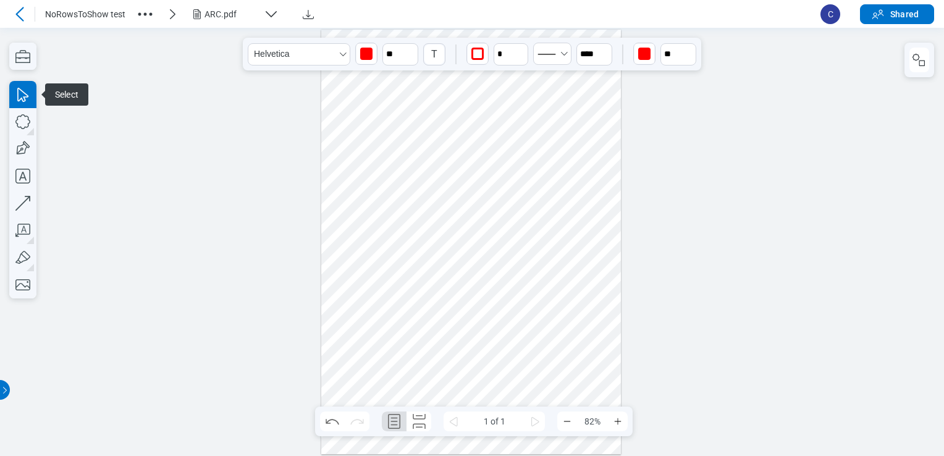
drag, startPoint x: 525, startPoint y: 371, endPoint x: 525, endPoint y: 334, distance: 37.1
click at [525, 334] on div at bounding box center [471, 242] width 300 height 424
drag, startPoint x: 511, startPoint y: 333, endPoint x: 552, endPoint y: 348, distance: 43.4
click at [552, 348] on div at bounding box center [471, 242] width 300 height 424
click at [567, 345] on div at bounding box center [471, 242] width 300 height 424
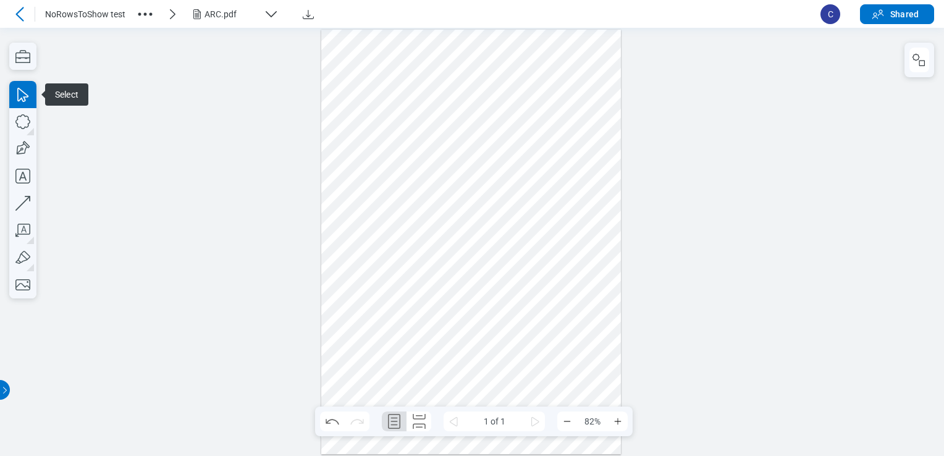
click at [618, 312] on div at bounding box center [471, 242] width 300 height 424
click at [568, 347] on div at bounding box center [471, 242] width 300 height 424
drag, startPoint x: 566, startPoint y: 348, endPoint x: 568, endPoint y: 357, distance: 8.4
click at [568, 357] on div at bounding box center [471, 242] width 300 height 424
click at [623, 305] on div at bounding box center [472, 242] width 944 height 428
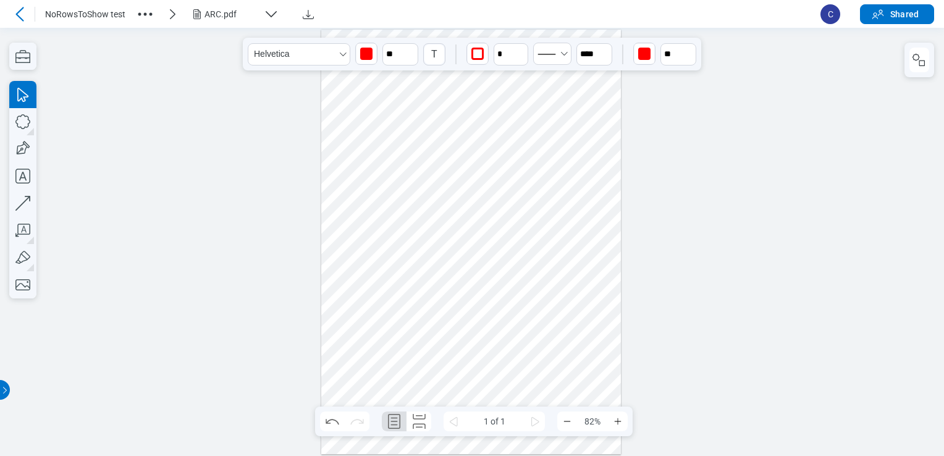
click at [591, 403] on div at bounding box center [471, 242] width 300 height 424
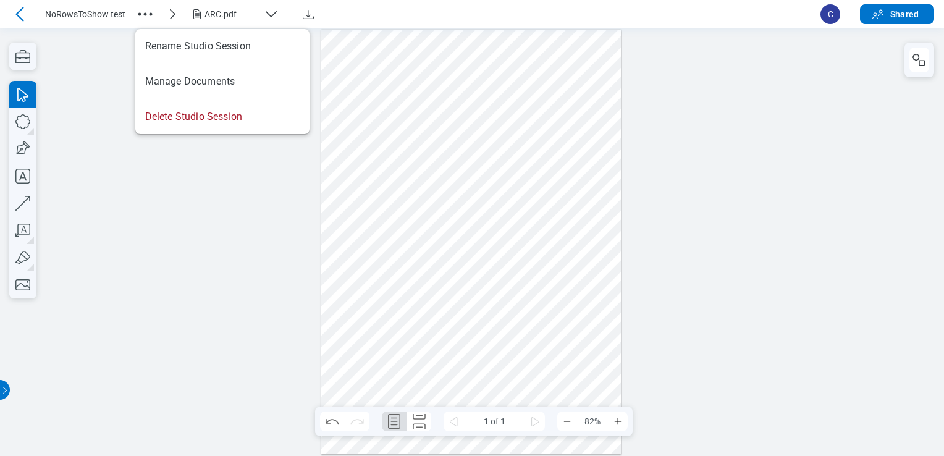
click at [141, 10] on icon "button" at bounding box center [145, 14] width 20 height 20
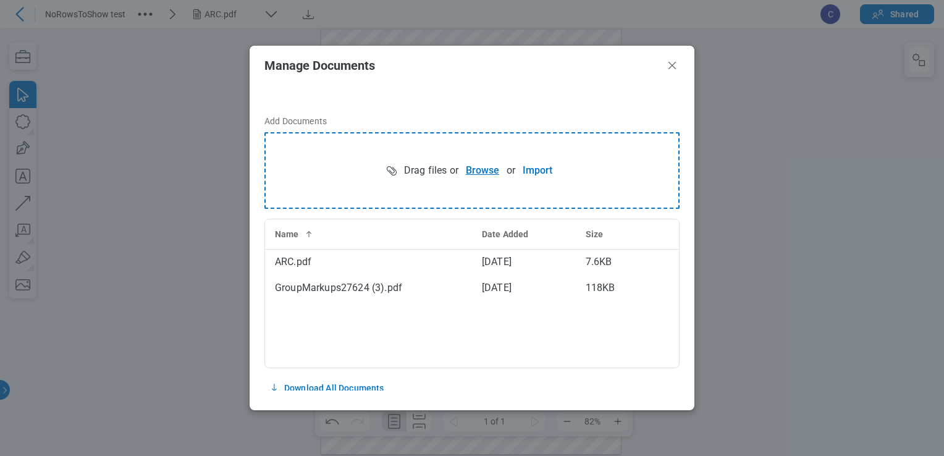
click at [475, 179] on button "Browse" at bounding box center [482, 170] width 48 height 25
click at [676, 61] on icon "Close" at bounding box center [672, 65] width 15 height 15
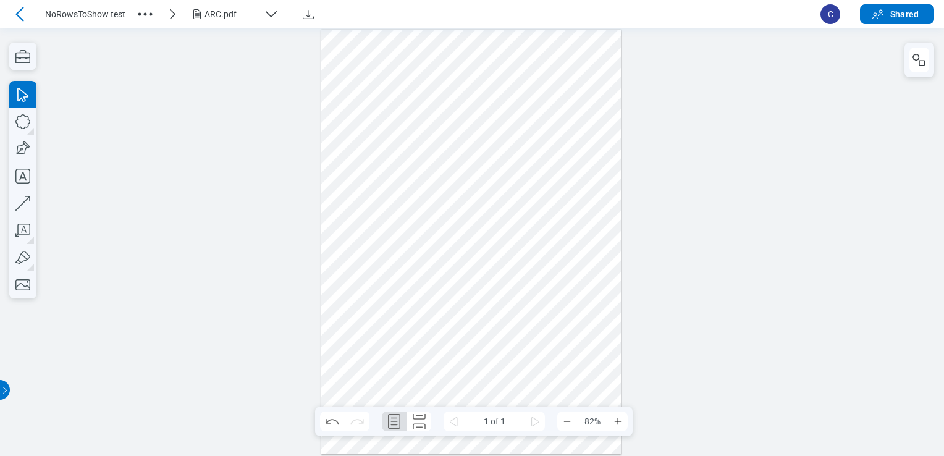
click at [222, 19] on div "ARC.pdf" at bounding box center [232, 14] width 54 height 12
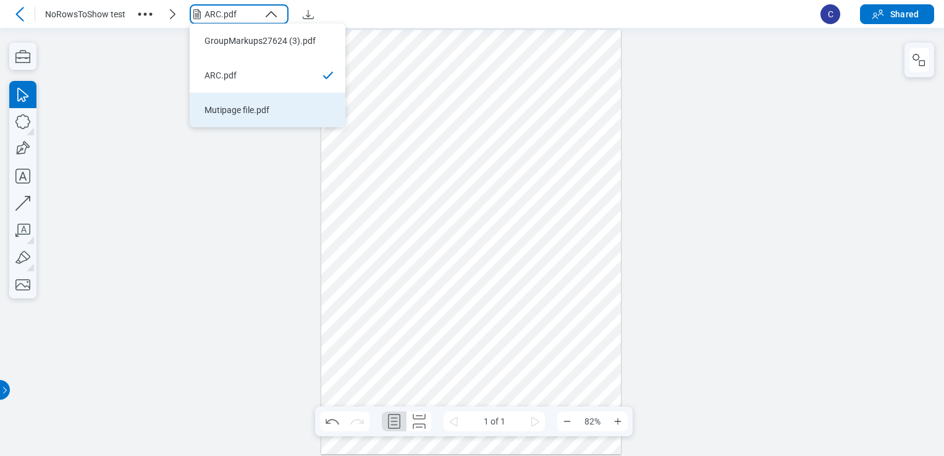
click at [285, 119] on li "Mutipage file.pdf" at bounding box center [268, 110] width 156 height 35
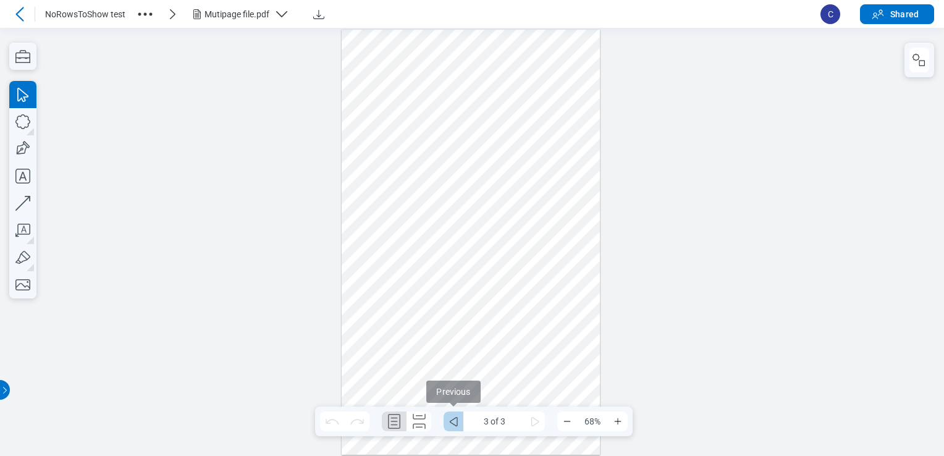
click at [444, 421] on button "some" at bounding box center [454, 422] width 20 height 20
click at [423, 40] on div at bounding box center [471, 243] width 258 height 426
click at [21, 179] on icon "button" at bounding box center [22, 176] width 27 height 27
click at [374, 66] on div at bounding box center [471, 243] width 258 height 426
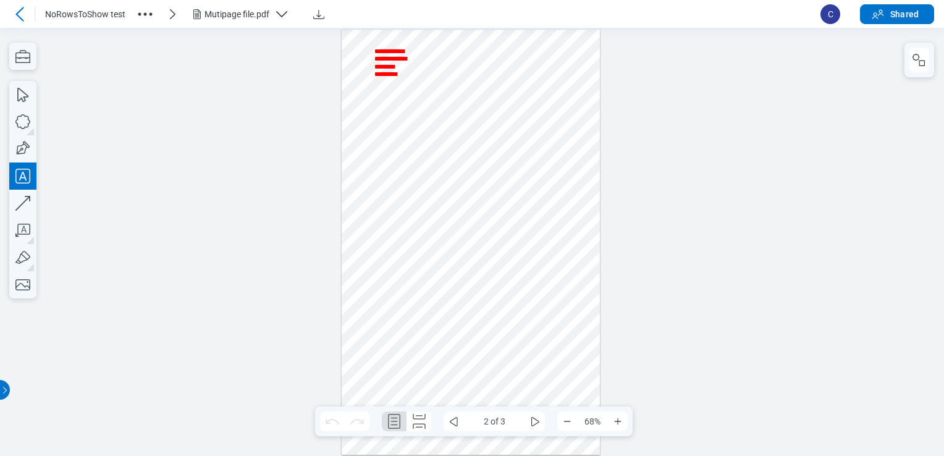
click at [413, 82] on div at bounding box center [396, 82] width 44 height 8
drag, startPoint x: 415, startPoint y: 131, endPoint x: 405, endPoint y: 95, distance: 37.2
click at [415, 132] on div at bounding box center [471, 243] width 258 height 426
click at [395, 75] on div at bounding box center [471, 243] width 258 height 426
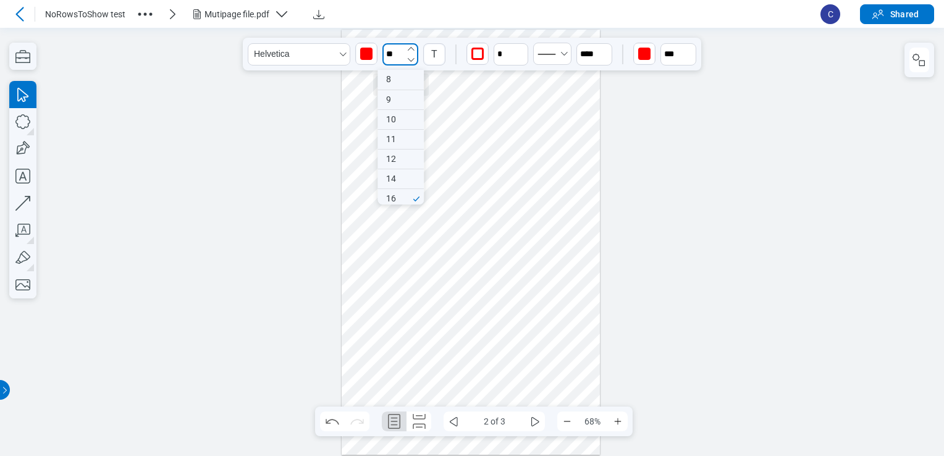
click at [400, 48] on input "**" at bounding box center [400, 54] width 36 height 22
click at [402, 175] on div "72" at bounding box center [401, 175] width 46 height 19
type input "**"
click at [404, 87] on div at bounding box center [471, 243] width 258 height 426
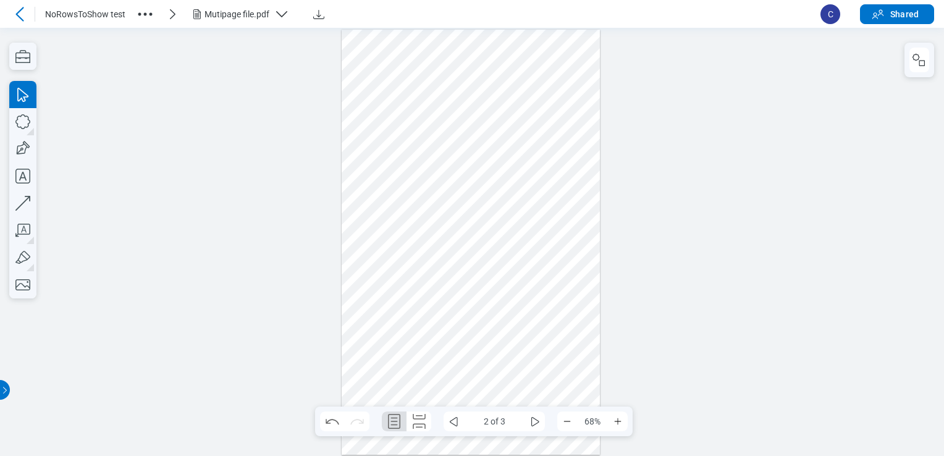
click at [423, 90] on div at bounding box center [471, 243] width 258 height 426
click at [411, 72] on div at bounding box center [471, 243] width 258 height 426
drag, startPoint x: 421, startPoint y: 88, endPoint x: 418, endPoint y: 126, distance: 38.5
click at [418, 126] on div at bounding box center [471, 243] width 258 height 426
drag, startPoint x: 416, startPoint y: 87, endPoint x: 466, endPoint y: 85, distance: 50.7
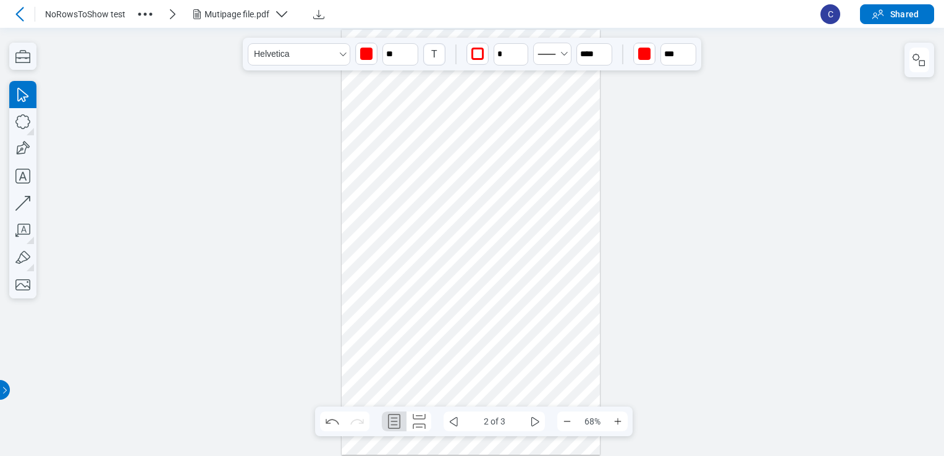
click at [466, 85] on div at bounding box center [471, 243] width 258 height 426
click at [437, 106] on div at bounding box center [471, 243] width 258 height 426
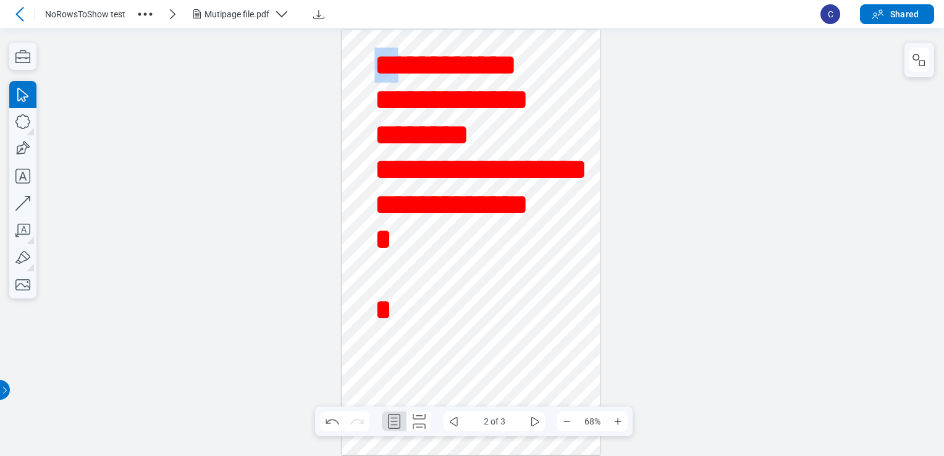
drag, startPoint x: 399, startPoint y: 81, endPoint x: 356, endPoint y: 48, distance: 54.6
click at [515, 36] on div at bounding box center [471, 243] width 258 height 426
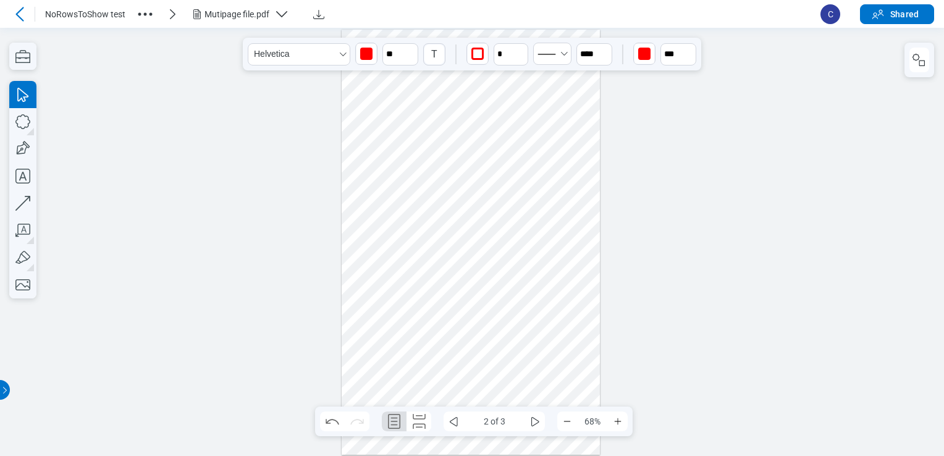
drag, startPoint x: 494, startPoint y: 131, endPoint x: 454, endPoint y: 150, distance: 44.2
click at [454, 150] on div at bounding box center [471, 243] width 258 height 426
drag, startPoint x: 454, startPoint y: 150, endPoint x: 517, endPoint y: 129, distance: 65.7
click at [517, 129] on div at bounding box center [471, 243] width 258 height 426
click at [400, 56] on input "**" at bounding box center [400, 54] width 36 height 22
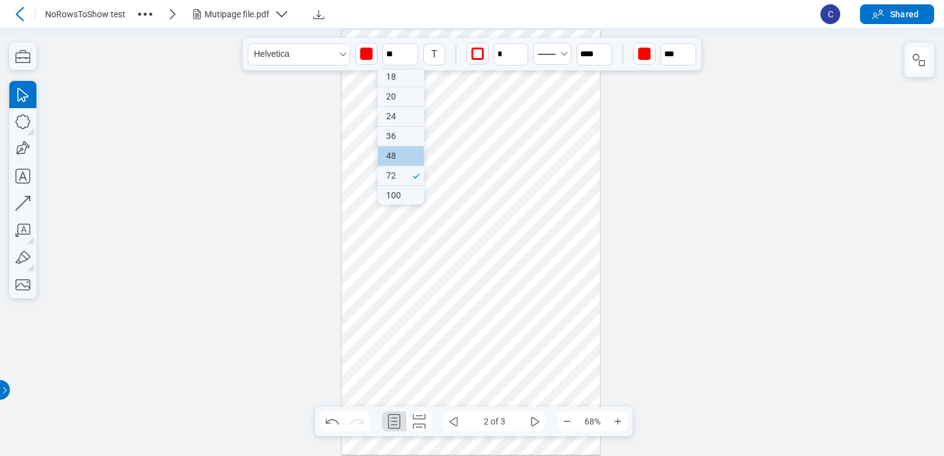
click at [398, 151] on div "48" at bounding box center [401, 155] width 46 height 19
type input "**"
drag, startPoint x: 462, startPoint y: 148, endPoint x: 310, endPoint y: 156, distance: 152.8
click at [310, 156] on div at bounding box center [472, 242] width 944 height 428
drag, startPoint x: 552, startPoint y: 193, endPoint x: 433, endPoint y: 197, distance: 119.9
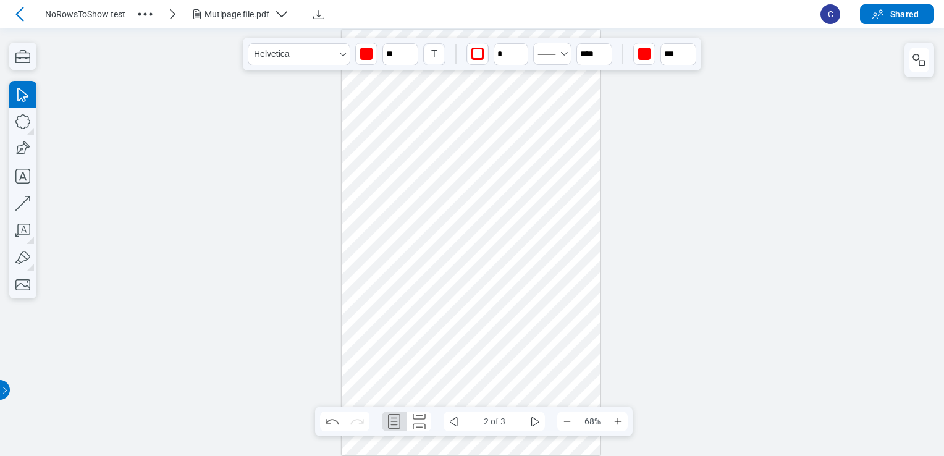
click at [433, 197] on div at bounding box center [471, 243] width 258 height 426
drag, startPoint x: 376, startPoint y: 180, endPoint x: 476, endPoint y: 164, distance: 102.0
click at [444, 154] on div at bounding box center [471, 243] width 258 height 426
click at [669, 167] on div at bounding box center [472, 242] width 944 height 428
drag, startPoint x: 830, startPoint y: 177, endPoint x: 836, endPoint y: 176, distance: 6.2
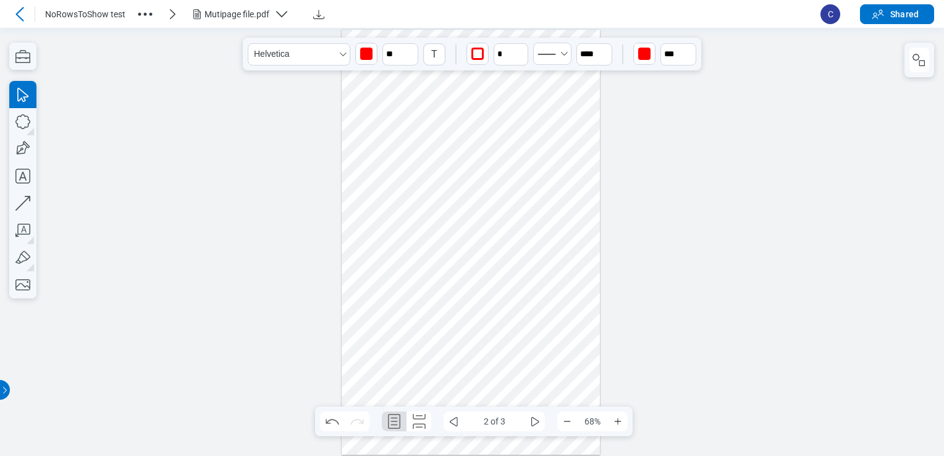
click at [836, 176] on div at bounding box center [472, 242] width 944 height 428
click at [628, 206] on div at bounding box center [472, 242] width 944 height 428
click at [235, 253] on div at bounding box center [472, 242] width 944 height 428
click at [410, 338] on div at bounding box center [471, 243] width 258 height 426
click at [442, 266] on div at bounding box center [471, 243] width 258 height 426
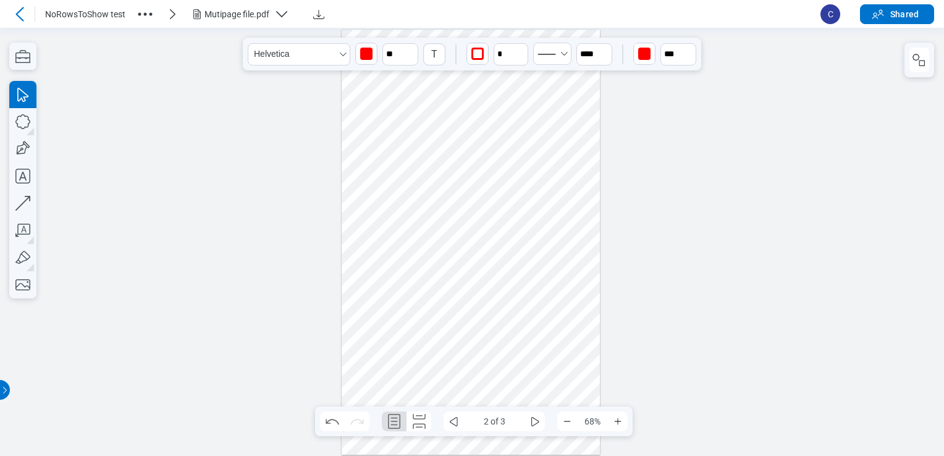
click at [384, 261] on div at bounding box center [471, 243] width 258 height 426
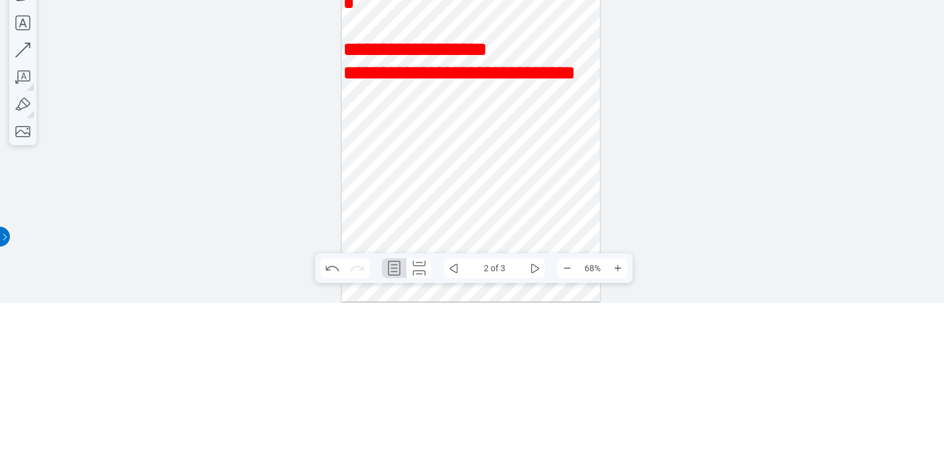
scroll to position [200, 0]
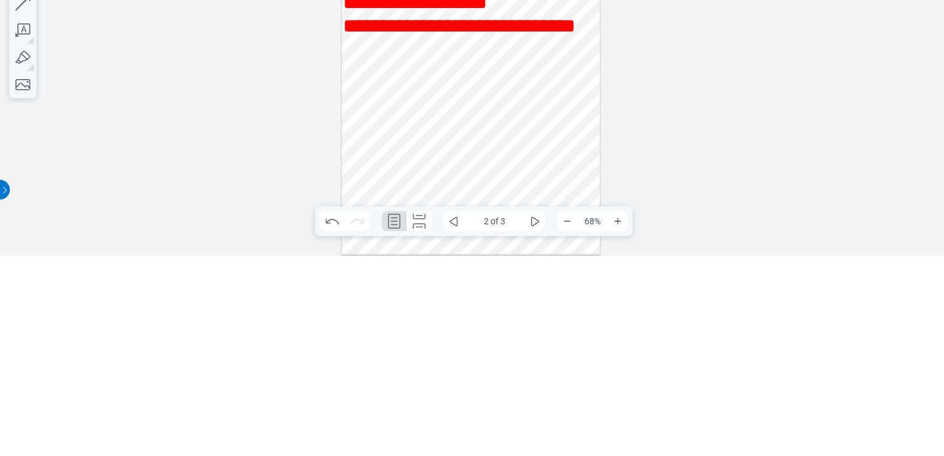
click at [575, 164] on div at bounding box center [459, 165] width 232 height 23
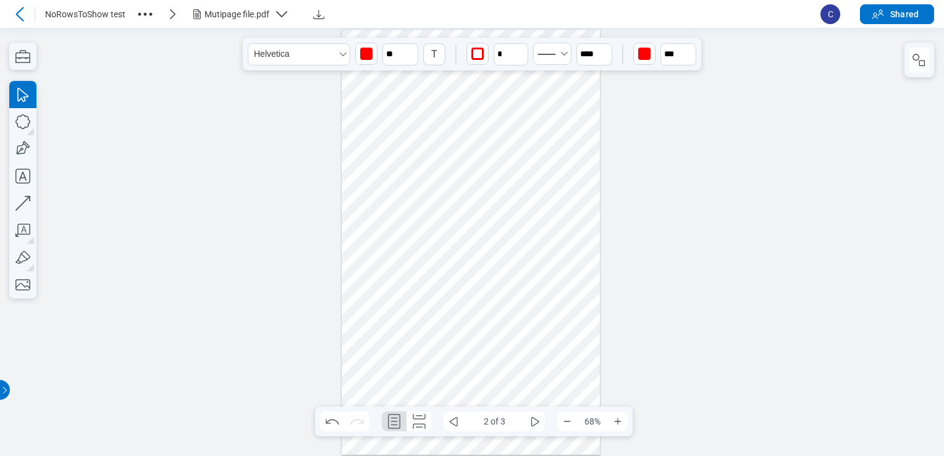
drag, startPoint x: 680, startPoint y: 324, endPoint x: 408, endPoint y: 178, distance: 308.5
click at [680, 123] on div at bounding box center [472, 242] width 944 height 428
drag, startPoint x: 437, startPoint y: 173, endPoint x: 418, endPoint y: 20, distance: 154.5
click at [418, 28] on html ".cls-1{fill:#8c8c8c;} icon - detach .cls-1{fill:#8c8c8c;} icon - detach .cls-1{…" at bounding box center [472, 242] width 944 height 428
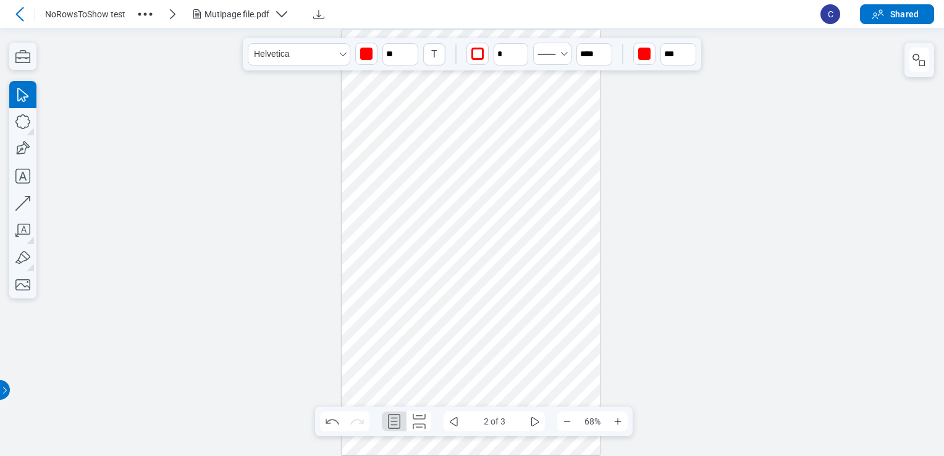
click at [457, 164] on div at bounding box center [471, 243] width 258 height 426
click at [510, 83] on div at bounding box center [471, 243] width 258 height 426
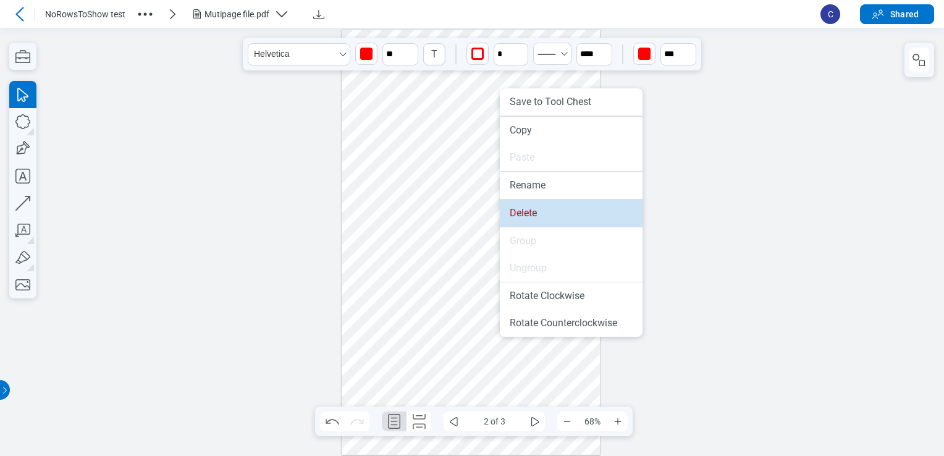
click at [523, 209] on li "Delete" at bounding box center [571, 213] width 143 height 27
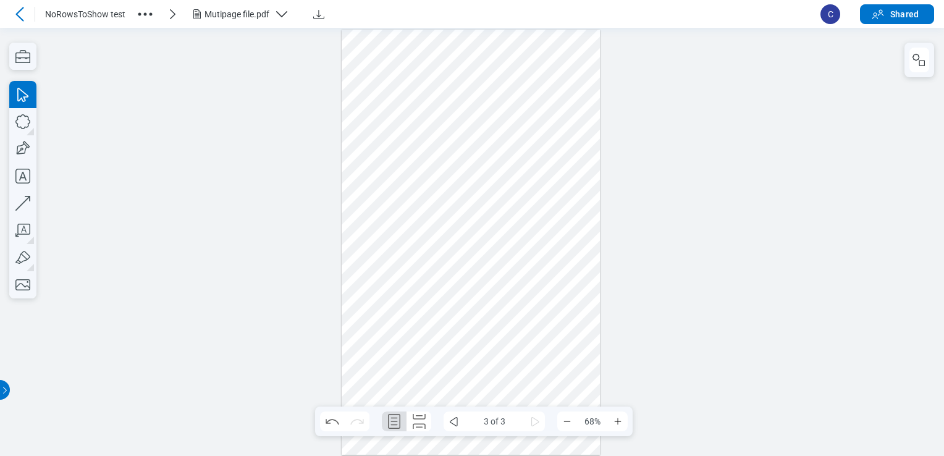
click at [395, 41] on div at bounding box center [471, 243] width 258 height 426
click at [23, 177] on icon "button" at bounding box center [22, 176] width 27 height 27
click at [368, 40] on div at bounding box center [471, 243] width 258 height 426
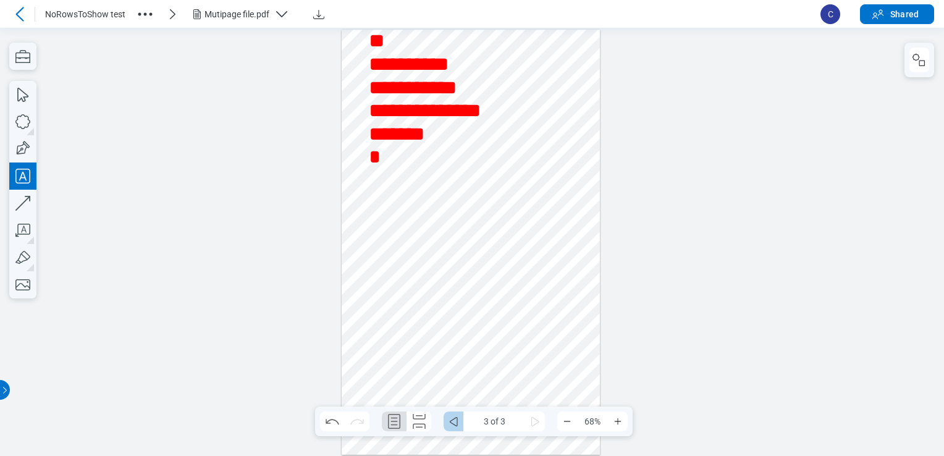
click at [458, 424] on icon "some" at bounding box center [453, 421] width 15 height 15
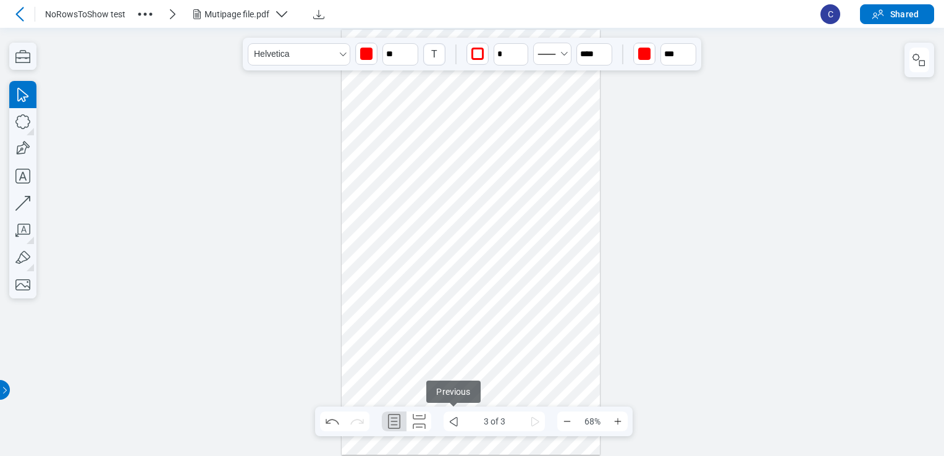
click at [665, 240] on div at bounding box center [472, 242] width 944 height 428
click at [591, 205] on div at bounding box center [471, 243] width 258 height 426
drag, startPoint x: 903, startPoint y: 28, endPoint x: 582, endPoint y: 163, distance: 348.4
click at [582, 163] on div at bounding box center [471, 243] width 258 height 426
click at [477, 169] on div at bounding box center [471, 243] width 258 height 426
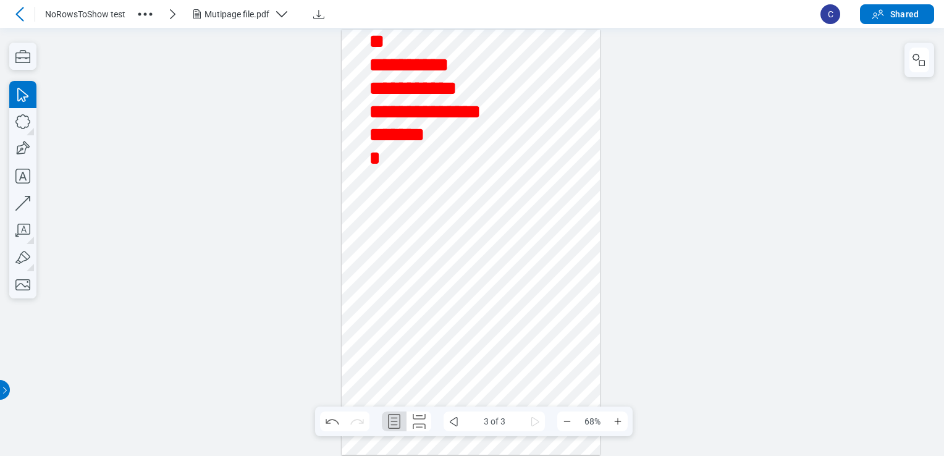
click at [477, 169] on div at bounding box center [471, 243] width 258 height 426
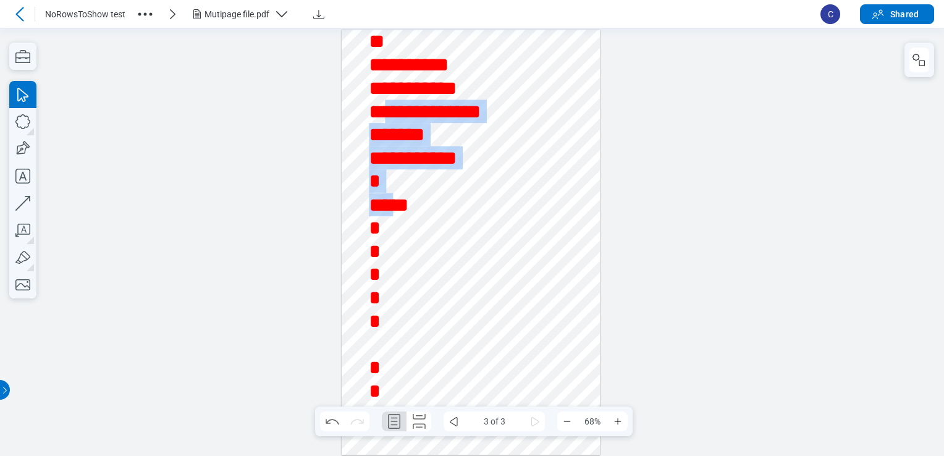
drag, startPoint x: 391, startPoint y: 105, endPoint x: 395, endPoint y: 205, distance: 100.2
click at [395, 205] on div "**********" at bounding box center [425, 158] width 112 height 536
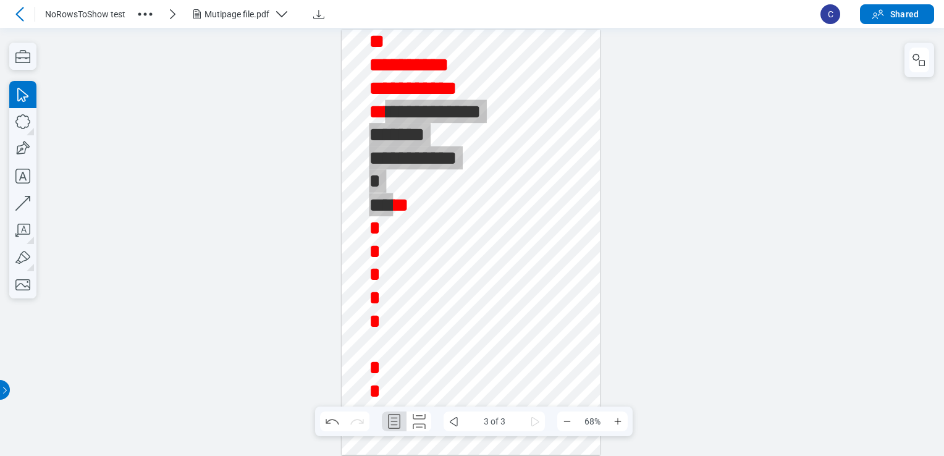
click at [541, 154] on div at bounding box center [471, 243] width 258 height 426
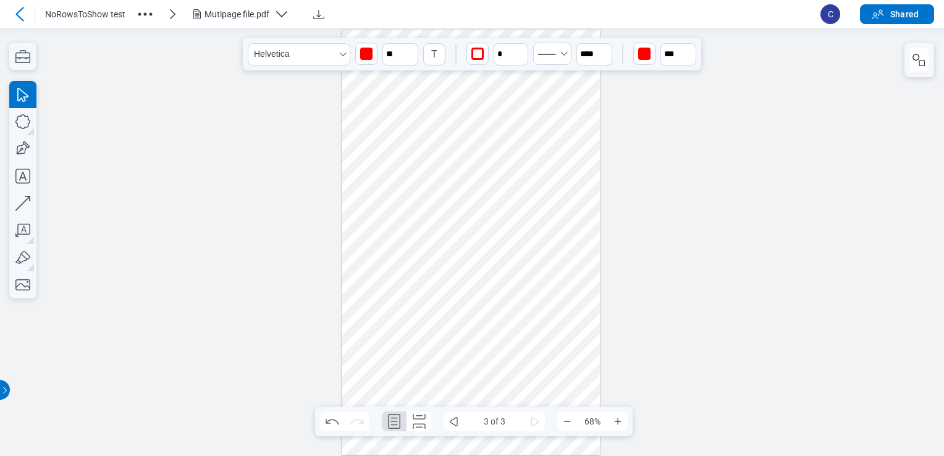
drag, startPoint x: 507, startPoint y: 90, endPoint x: 478, endPoint y: -12, distance: 105.4
click at [478, 28] on html ".cls-1{fill:#8c8c8c;} icon - detach .cls-1{fill:#8c8c8c;} icon - detach .cls-1{…" at bounding box center [472, 242] width 944 height 428
click at [567, 163] on div at bounding box center [471, 243] width 258 height 426
click at [452, 424] on icon "some" at bounding box center [453, 421] width 15 height 15
click at [453, 421] on icon "some" at bounding box center [453, 421] width 15 height 15
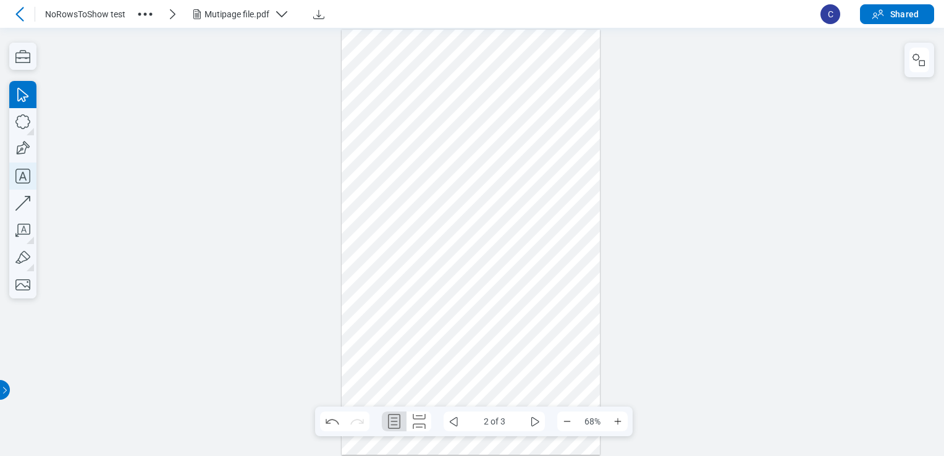
click at [25, 179] on icon "button" at bounding box center [22, 176] width 15 height 15
click at [360, 53] on div at bounding box center [471, 243] width 258 height 426
drag, startPoint x: 512, startPoint y: 198, endPoint x: 441, endPoint y: 242, distance: 83.2
click at [512, 199] on div at bounding box center [471, 243] width 258 height 426
drag, startPoint x: 440, startPoint y: 242, endPoint x: 482, endPoint y: 312, distance: 81.5
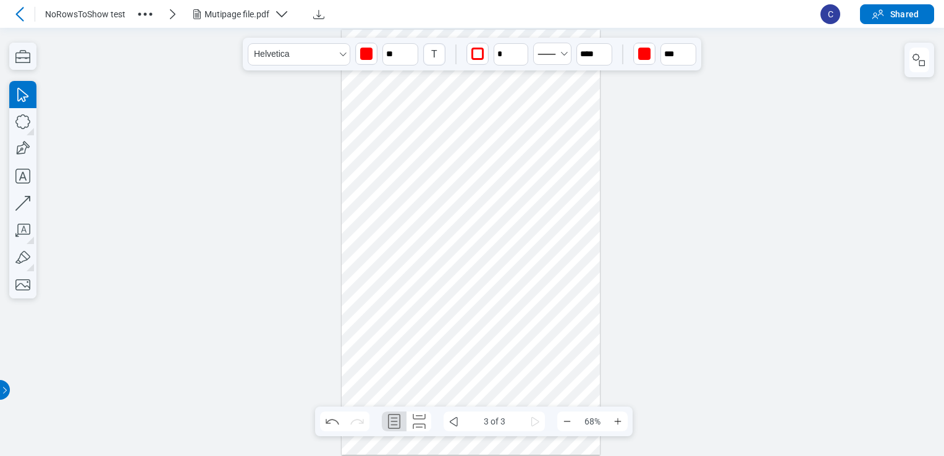
click at [482, 312] on div at bounding box center [471, 243] width 258 height 426
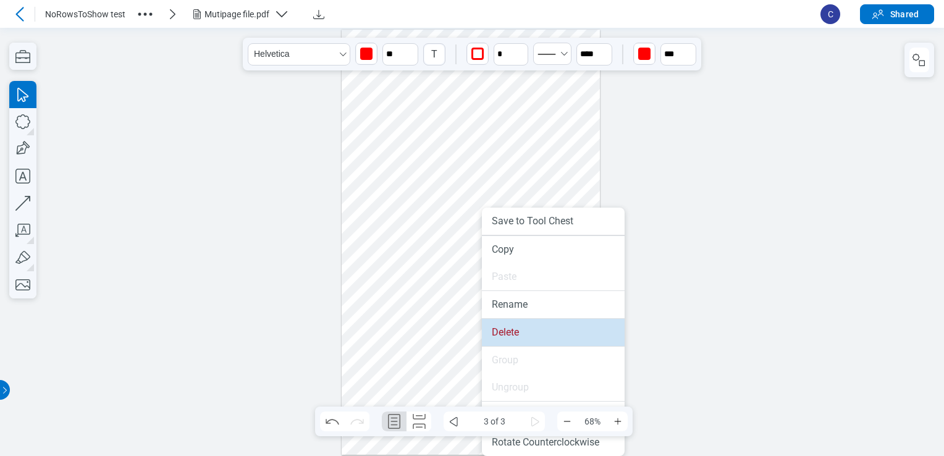
click at [517, 339] on li "Delete" at bounding box center [553, 332] width 143 height 27
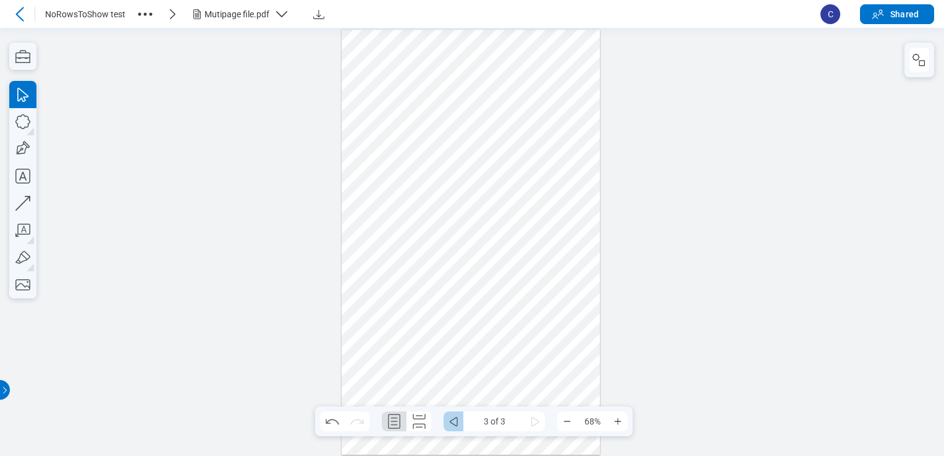
click at [454, 426] on icon "some" at bounding box center [453, 421] width 15 height 15
click at [412, 122] on div at bounding box center [471, 243] width 258 height 426
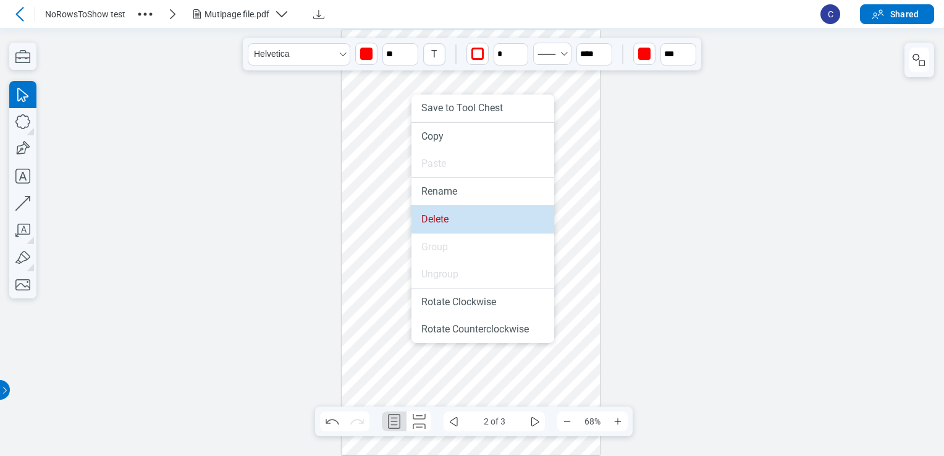
drag, startPoint x: 443, startPoint y: 216, endPoint x: 444, endPoint y: 191, distance: 25.4
click at [443, 216] on li "Delete" at bounding box center [483, 219] width 143 height 27
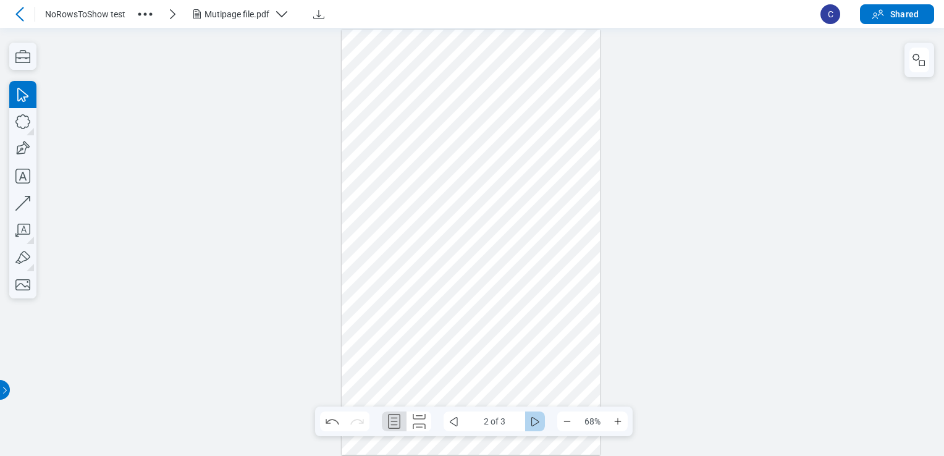
click at [539, 420] on icon "some" at bounding box center [535, 421] width 15 height 15
click at [27, 169] on icon "button" at bounding box center [22, 176] width 27 height 27
click at [350, 38] on div at bounding box center [471, 243] width 258 height 426
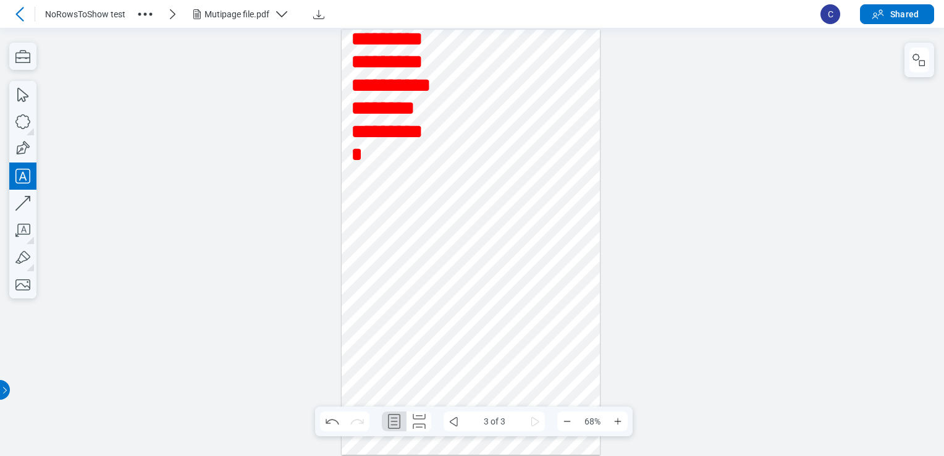
click at [509, 186] on div at bounding box center [471, 243] width 258 height 426
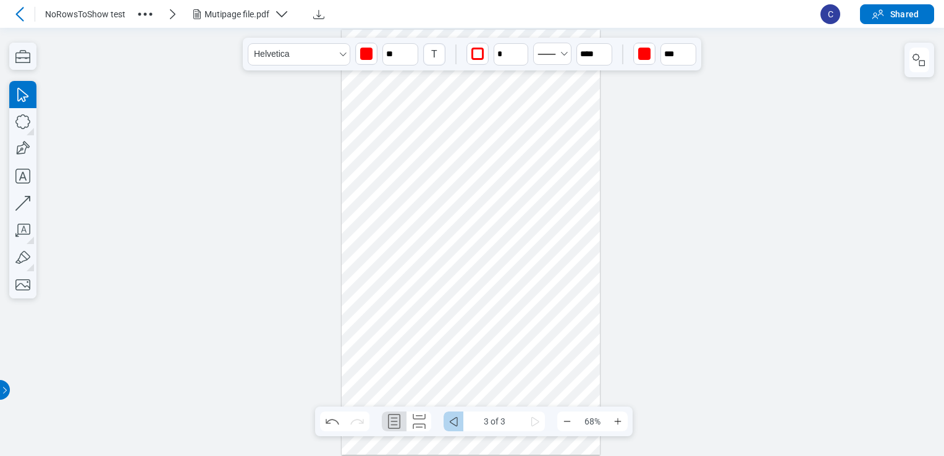
click at [455, 428] on icon "some" at bounding box center [453, 421] width 15 height 15
drag, startPoint x: 536, startPoint y: 213, endPoint x: 541, endPoint y: 324, distance: 111.3
click at [541, 324] on div at bounding box center [471, 243] width 258 height 426
drag, startPoint x: 719, startPoint y: 196, endPoint x: 724, endPoint y: 333, distance: 137.2
click at [724, 333] on div at bounding box center [472, 242] width 944 height 428
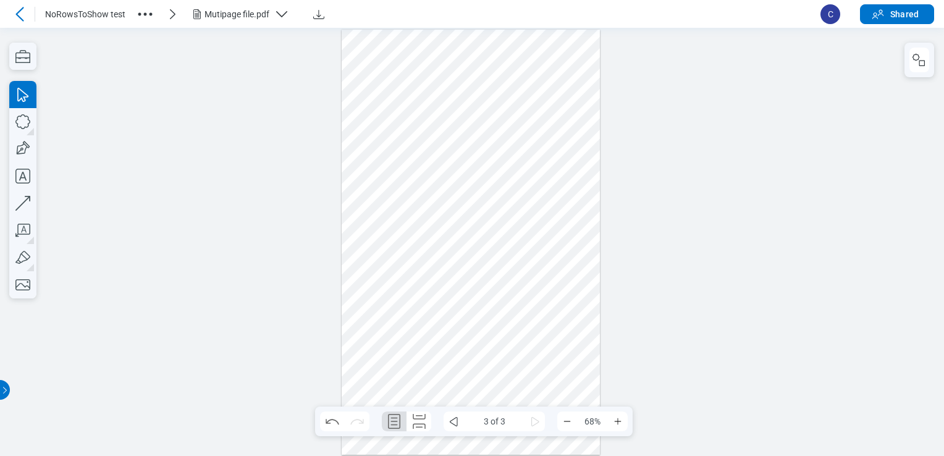
click at [305, 105] on div at bounding box center [472, 242] width 944 height 428
click at [412, 168] on div at bounding box center [471, 243] width 258 height 426
click at [400, 156] on div at bounding box center [471, 243] width 258 height 426
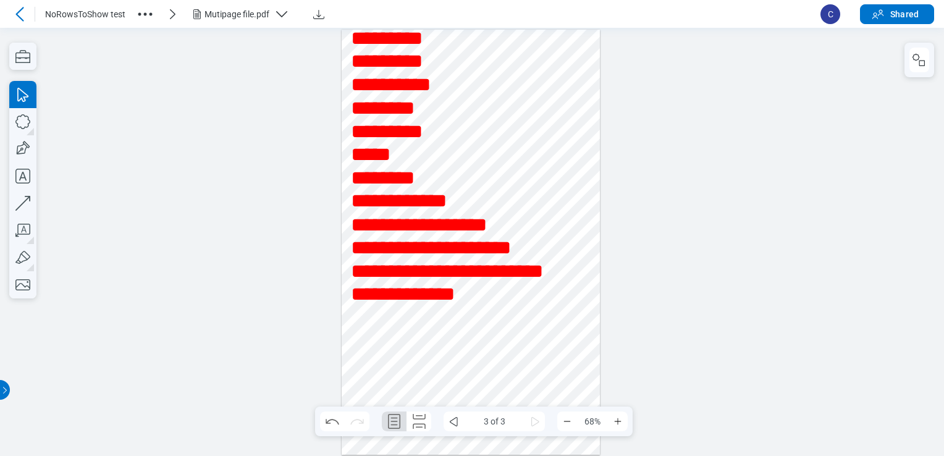
click at [533, 316] on div at bounding box center [471, 243] width 258 height 426
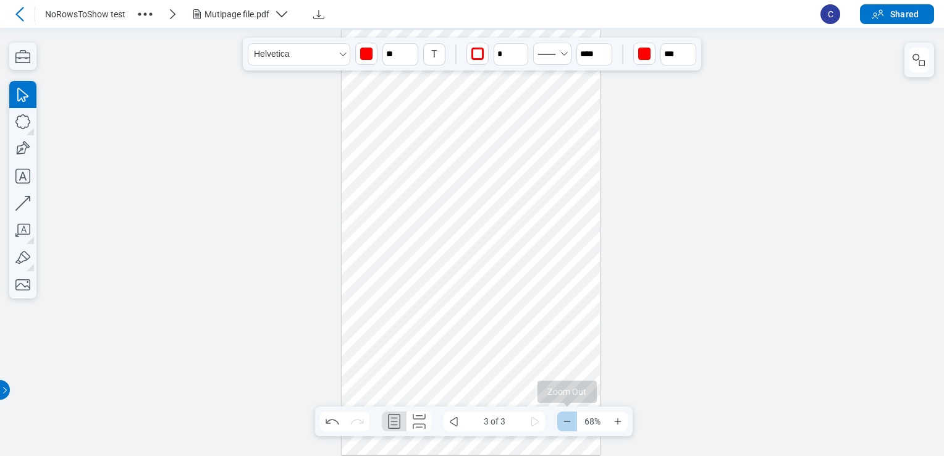
click at [569, 420] on icon "Zoom Out" at bounding box center [567, 421] width 10 height 10
click at [620, 418] on icon "Zoom In" at bounding box center [618, 421] width 10 height 10
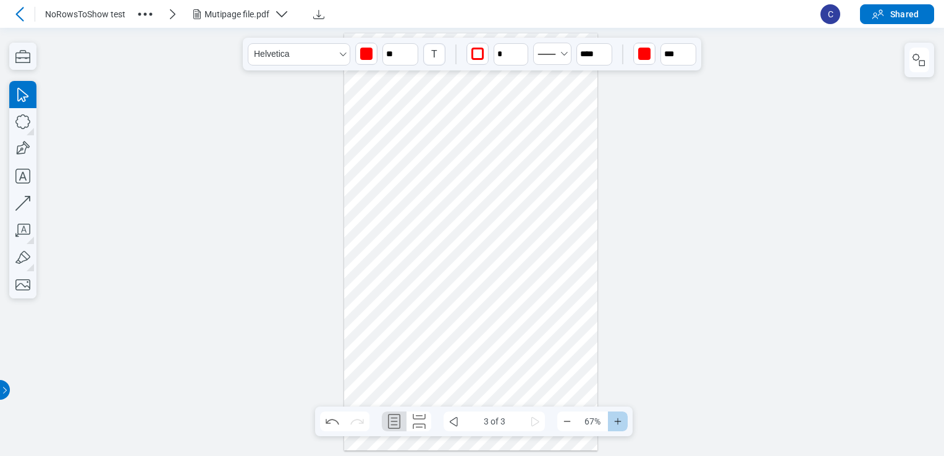
click at [620, 418] on icon "Zoom In" at bounding box center [618, 421] width 10 height 10
click at [452, 423] on icon "some" at bounding box center [454, 421] width 8 height 9
drag, startPoint x: 379, startPoint y: 206, endPoint x: 327, endPoint y: 208, distance: 52.0
click at [381, 204] on div at bounding box center [471, 263] width 284 height 467
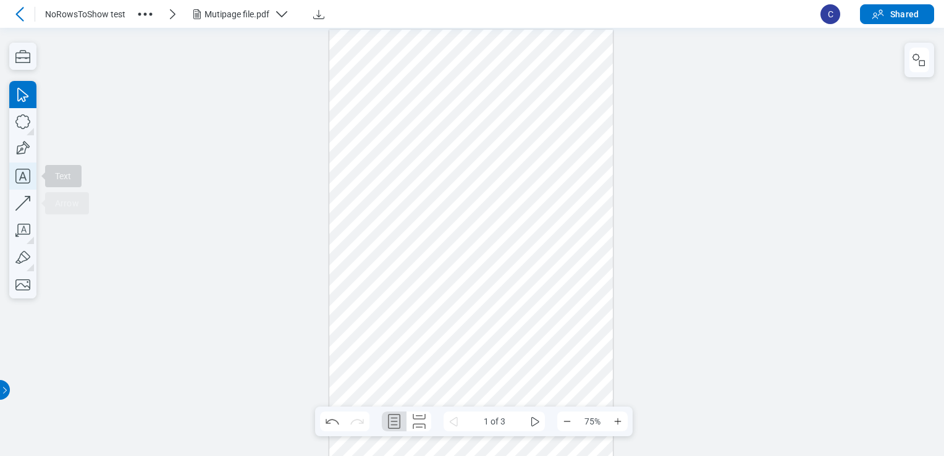
click at [22, 178] on icon "button" at bounding box center [22, 176] width 15 height 15
click at [359, 166] on div at bounding box center [471, 263] width 284 height 467
drag, startPoint x: 694, startPoint y: 240, endPoint x: 591, endPoint y: 282, distance: 111.2
click at [696, 240] on div at bounding box center [472, 242] width 944 height 428
click at [492, 319] on div at bounding box center [471, 263] width 284 height 467
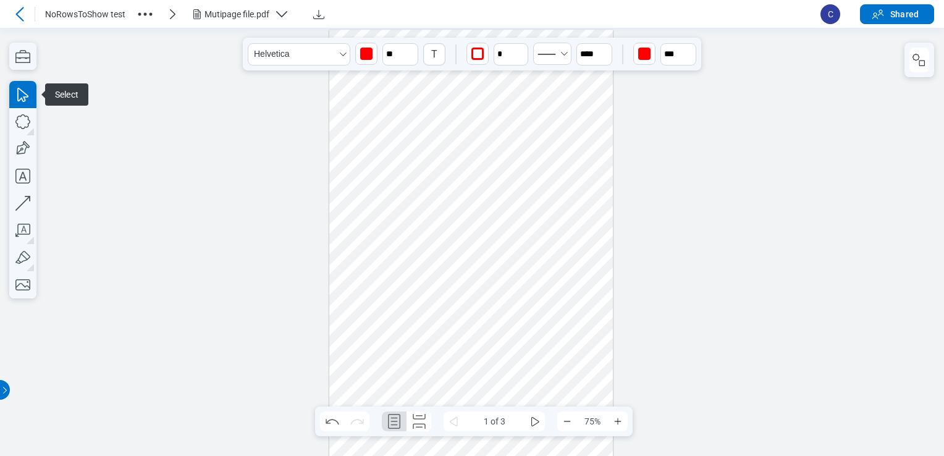
drag, startPoint x: 488, startPoint y: 173, endPoint x: 429, endPoint y: 197, distance: 63.5
click at [429, 197] on div at bounding box center [471, 263] width 284 height 467
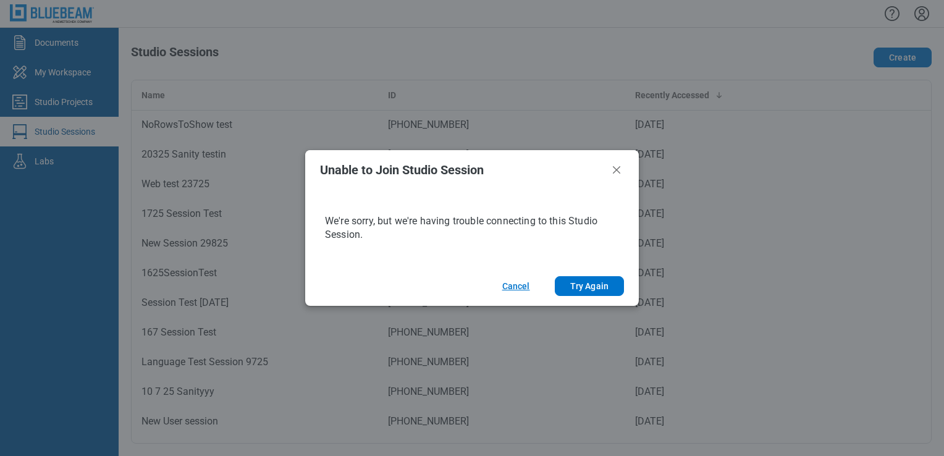
click at [522, 288] on button "Cancel" at bounding box center [516, 286] width 57 height 20
